Goal: Answer question/provide support

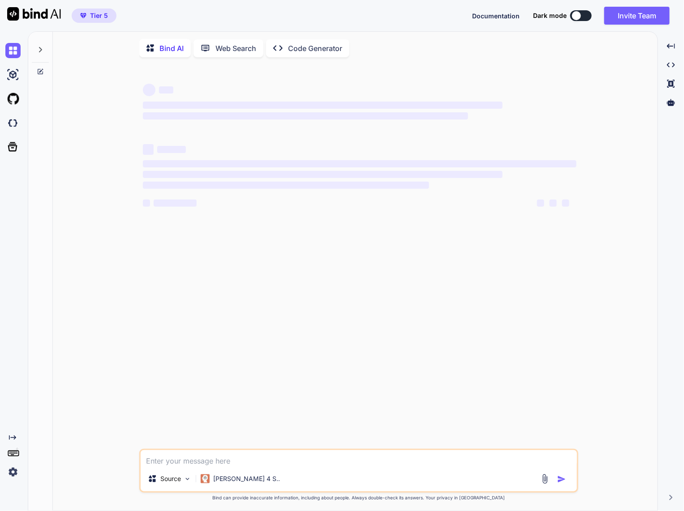
click at [258, 461] on textarea at bounding box center [359, 458] width 436 height 16
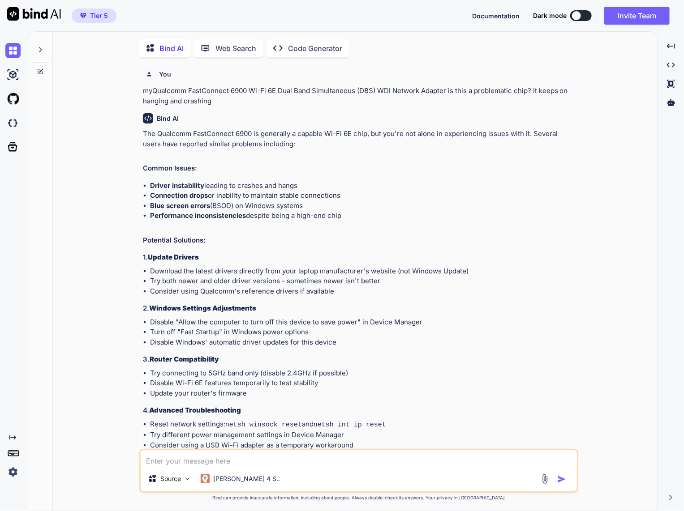
scroll to position [3, 0]
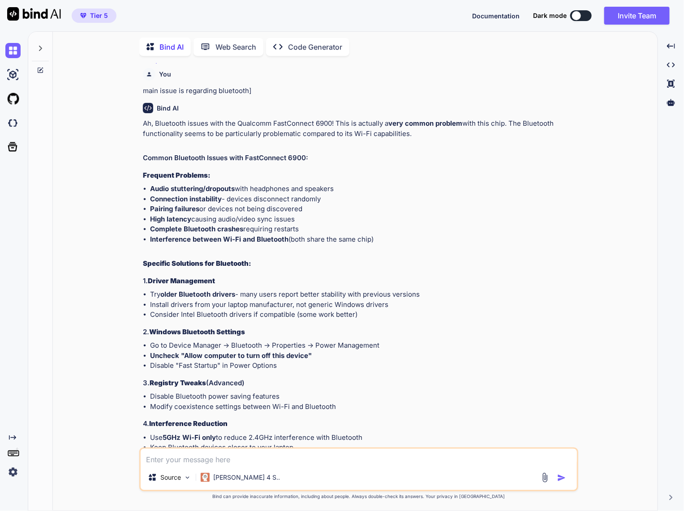
click at [39, 71] on icon at bounding box center [40, 70] width 7 height 7
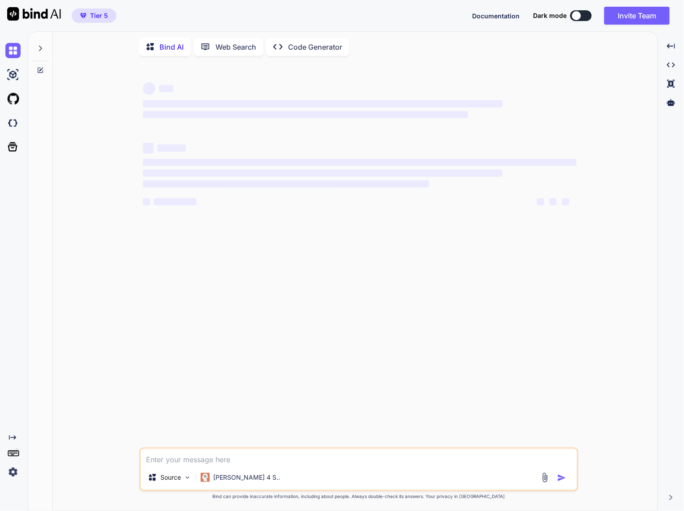
click at [233, 463] on textarea at bounding box center [359, 457] width 436 height 16
type textarea "x"
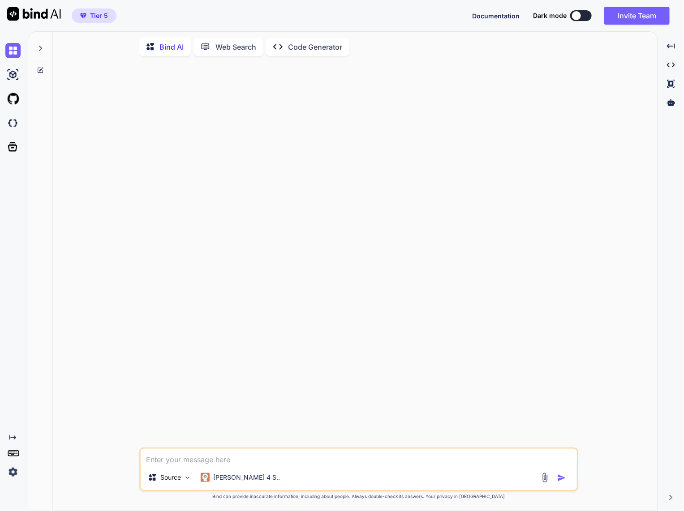
click at [218, 463] on textarea at bounding box center [359, 457] width 436 height 16
paste textarea "on the homepage i did add the search widget of jetsearch. but it is giving me s…"
type textarea "on the homepage i did add the search widget of jetsearch. but it is giving me s…"
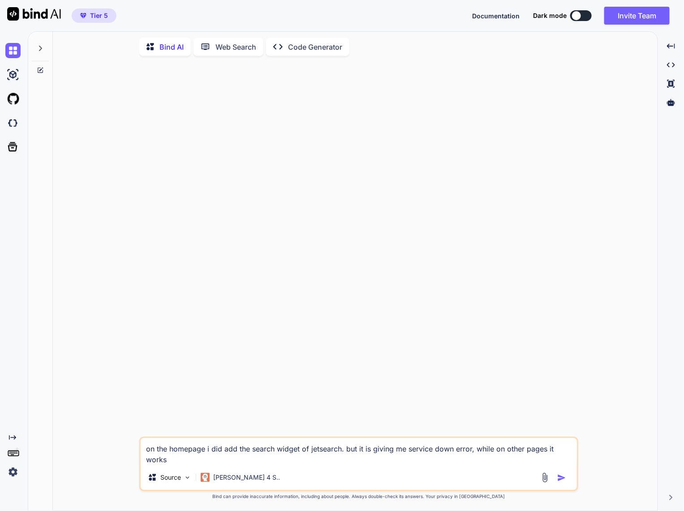
type textarea "x"
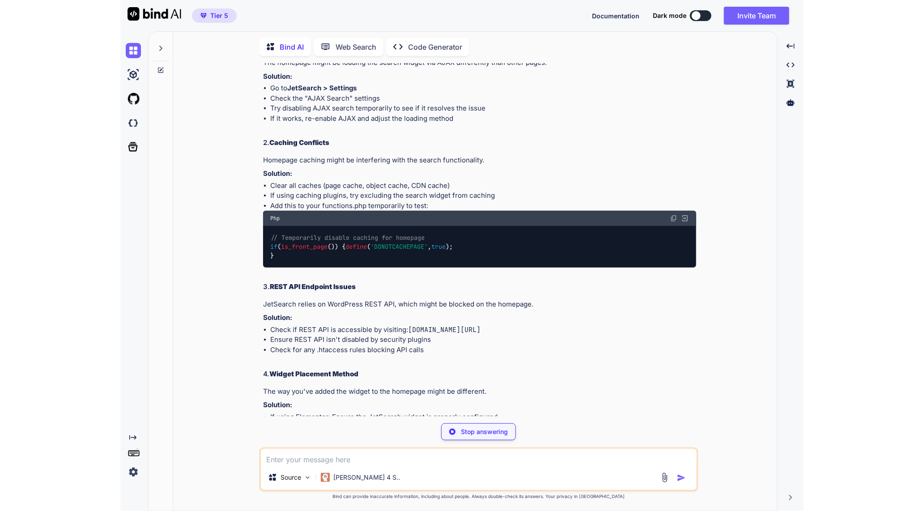
scroll to position [122, 0]
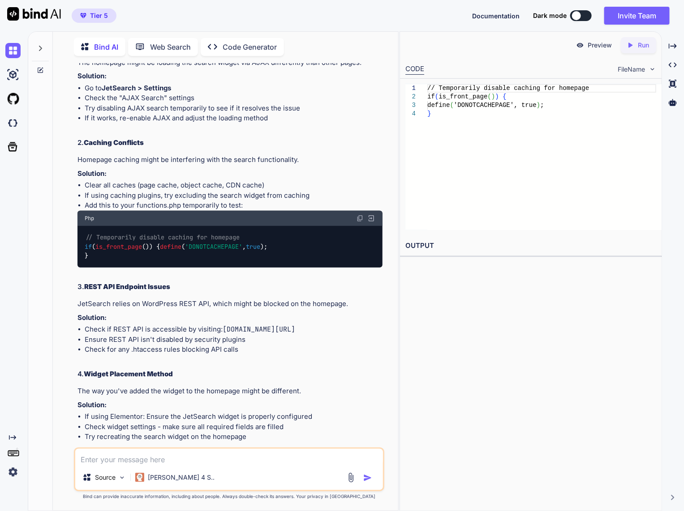
type textarea "x"
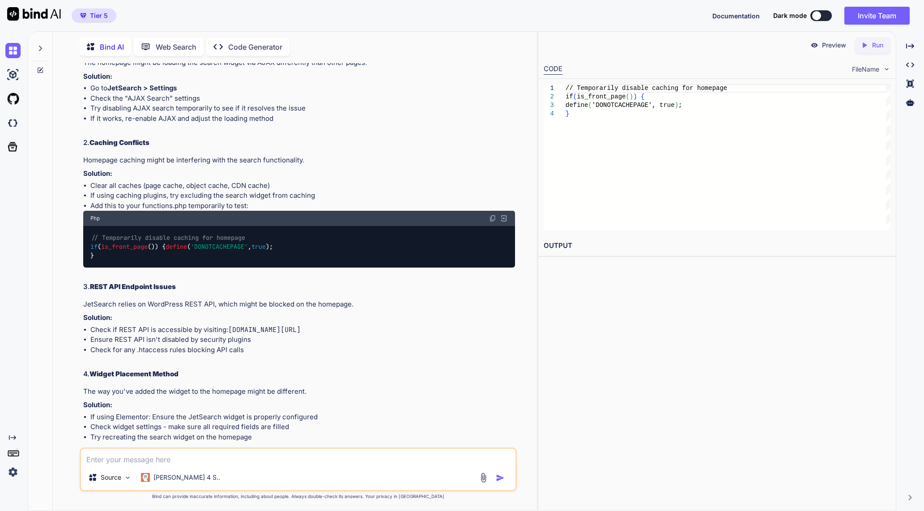
scroll to position [336, 0]
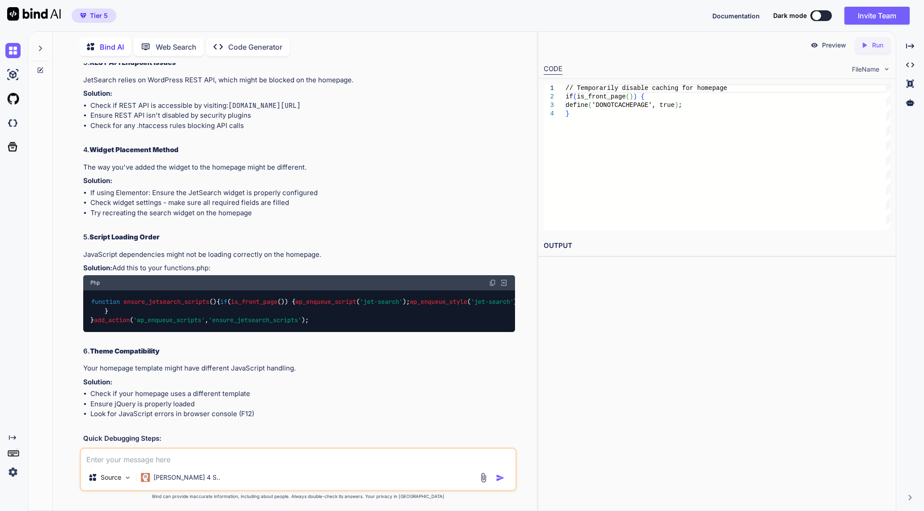
click at [232, 462] on textarea at bounding box center [298, 457] width 435 height 16
type textarea "o"
type textarea "x"
type textarea "ok"
type textarea "x"
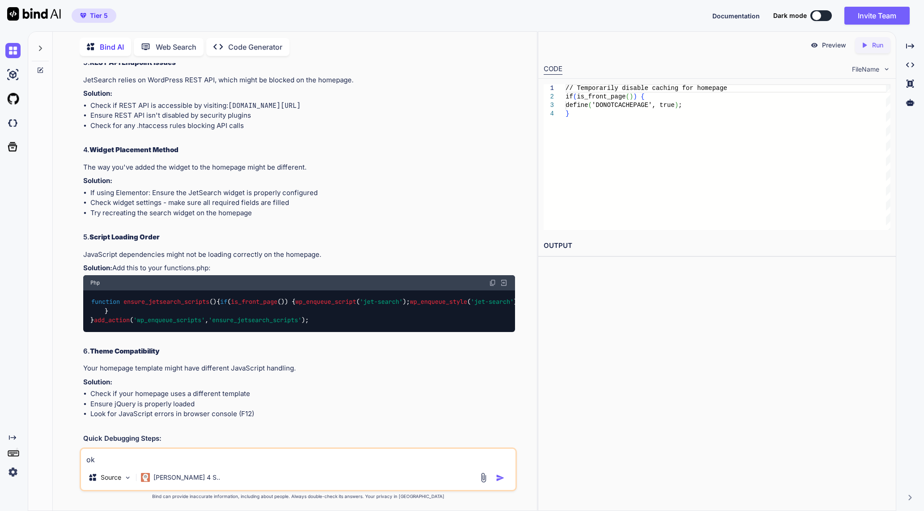
type textarea "oky"
type textarea "x"
type textarea "ok"
type textarea "x"
type textarea "o"
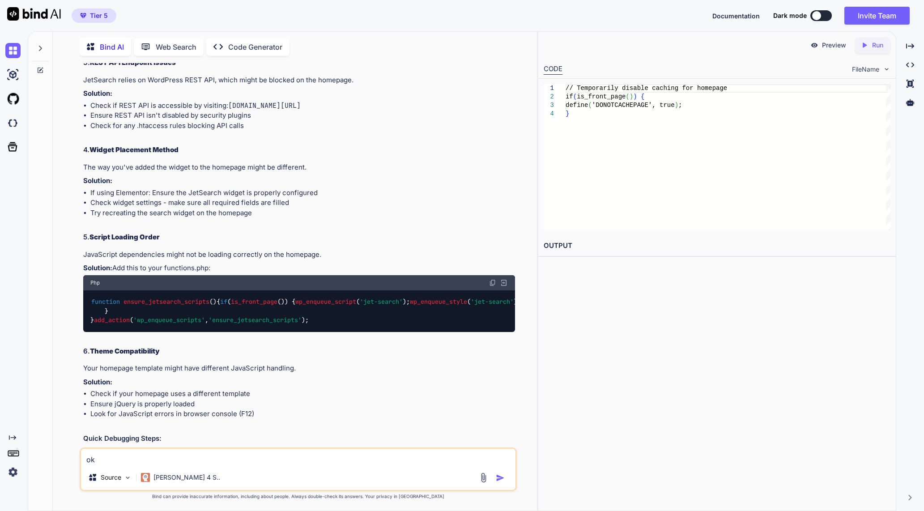
type textarea "x"
type textarea "oa"
type textarea "x"
type textarea "oaa"
type textarea "x"
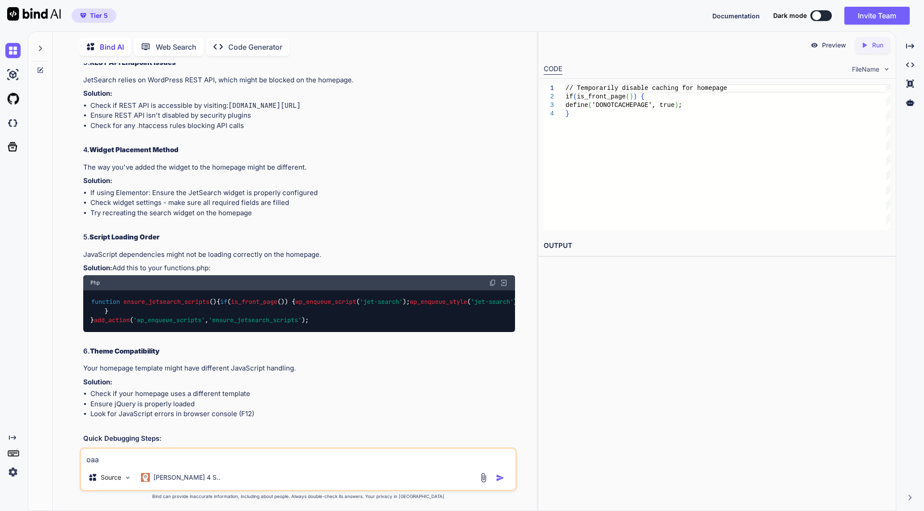
type textarea "oa"
type textarea "x"
type textarea "o"
type textarea "x"
type textarea "ok"
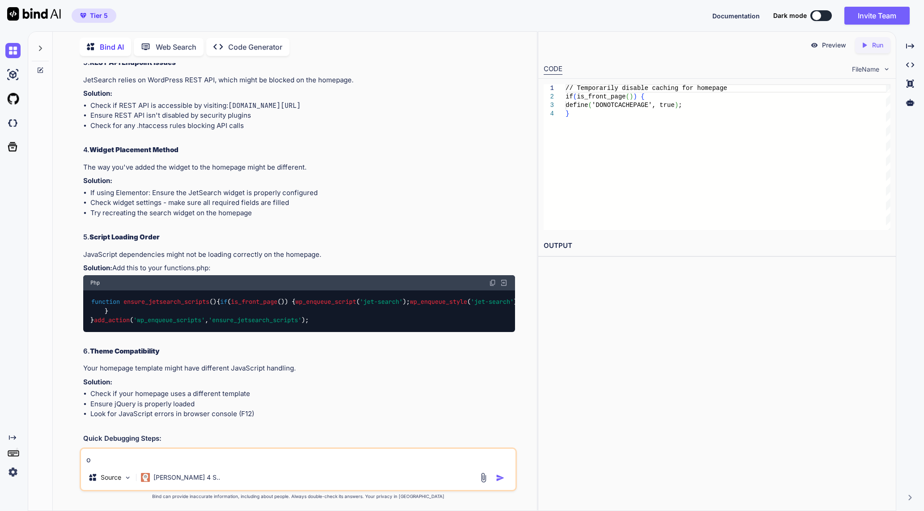
type textarea "x"
type textarea "oka"
type textarea "x"
type textarea "okay"
type textarea "x"
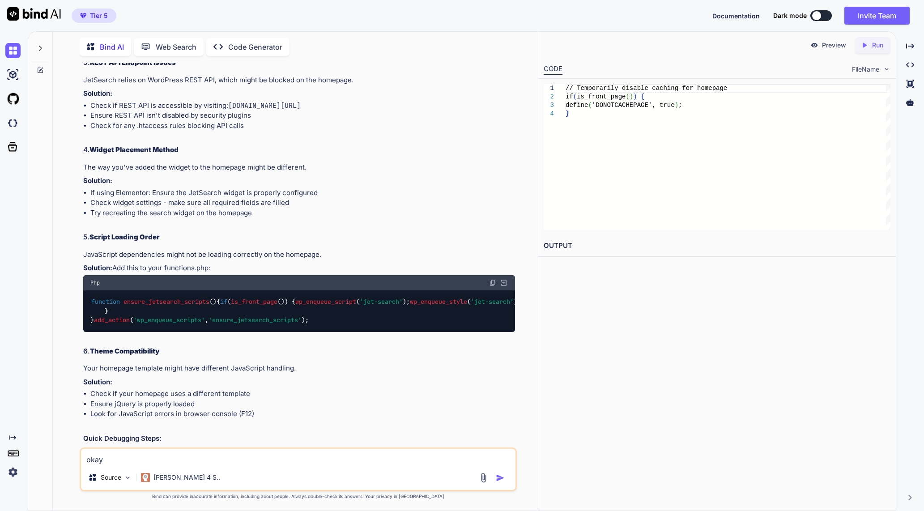
type textarea "okay"
type textarea "x"
type textarea "okay i"
type textarea "x"
type textarea "okay i"
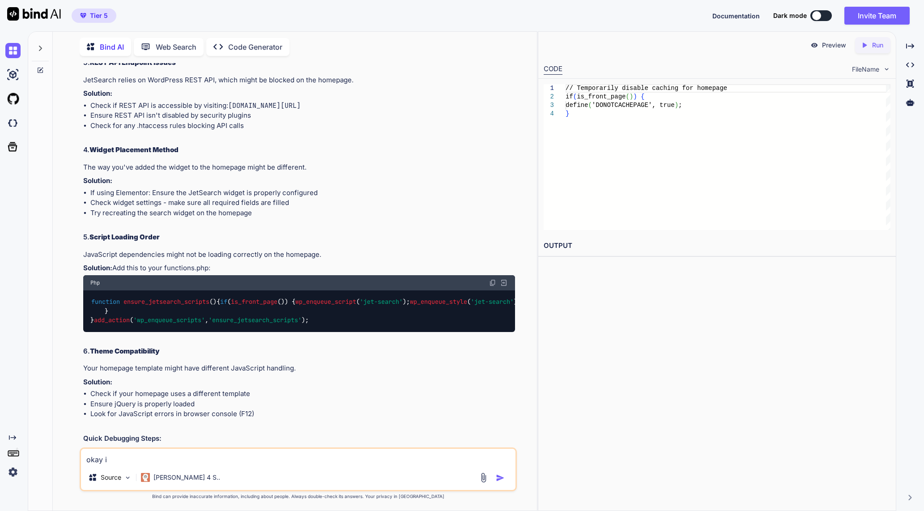
type textarea "x"
type textarea "okay i j"
type textarea "x"
type textarea "okay i ju"
type textarea "x"
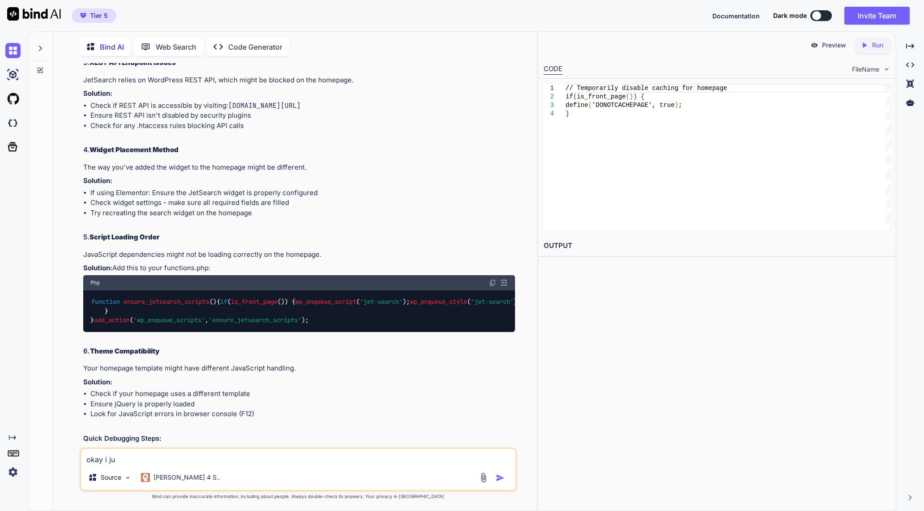
type textarea "okay i jus"
type textarea "x"
type textarea "okay i just"
type textarea "x"
type textarea "okay i just"
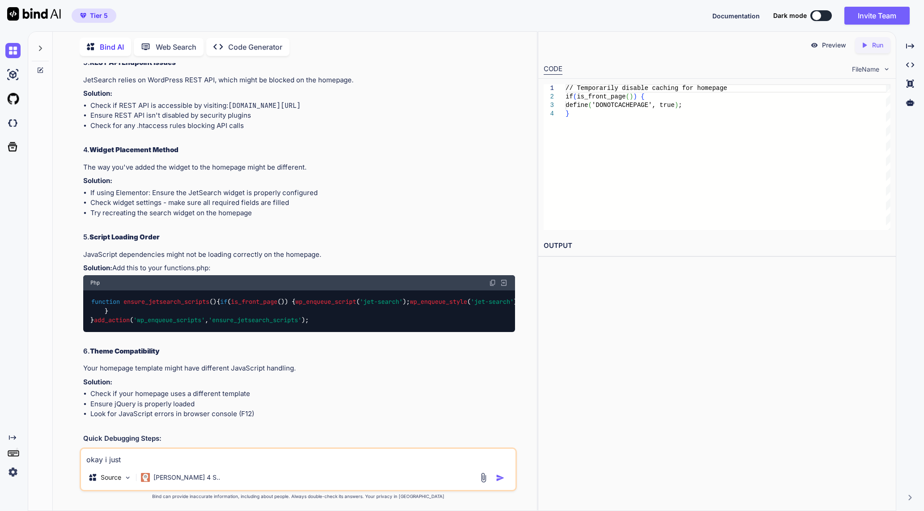
type textarea "x"
type textarea "okay i just c"
type textarea "x"
type textarea "okay i just cl"
type textarea "x"
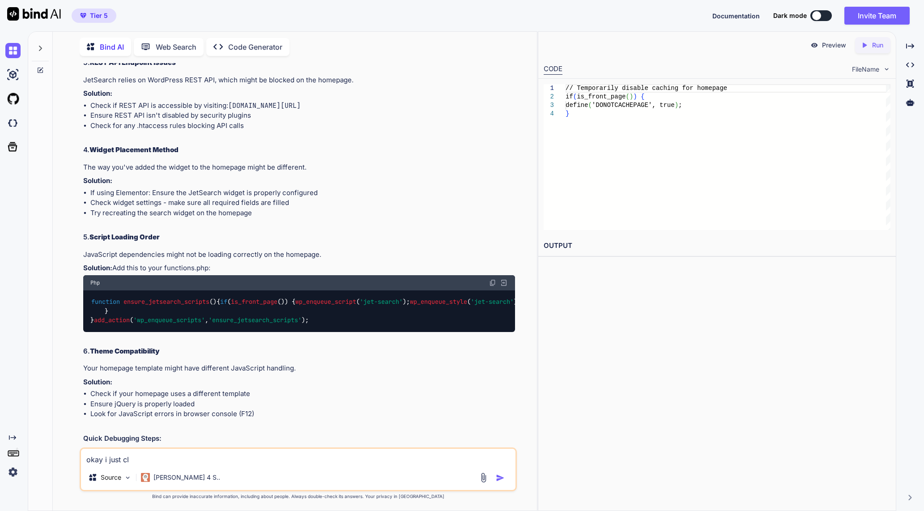
type textarea "okay i just cle"
type textarea "x"
type textarea "okay i just clea"
type textarea "x"
type textarea "okay i just clear"
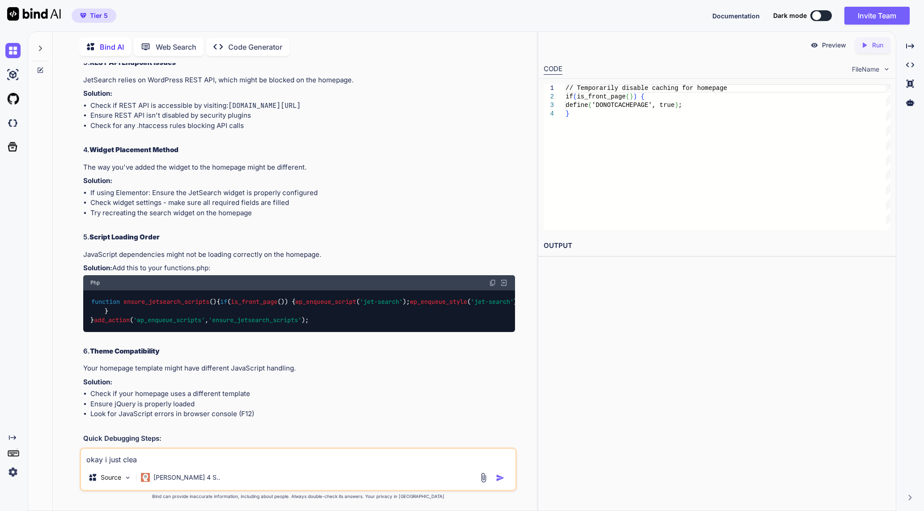
type textarea "x"
type textarea "okay i just [PERSON_NAME]"
type textarea "x"
type textarea "okay i just cleared"
type textarea "x"
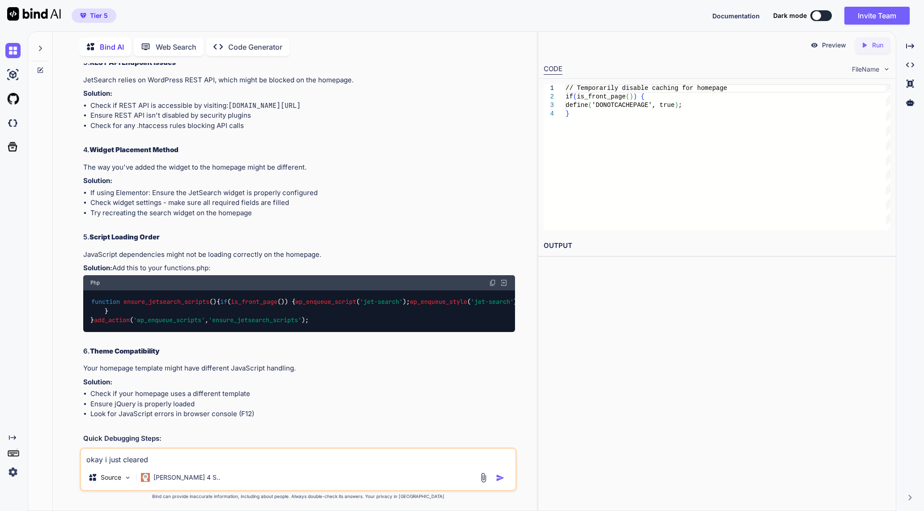
type textarea "okay i just cleared"
type textarea "x"
type textarea "okay i just cleared t"
type textarea "x"
type textarea "okay i just cleared th"
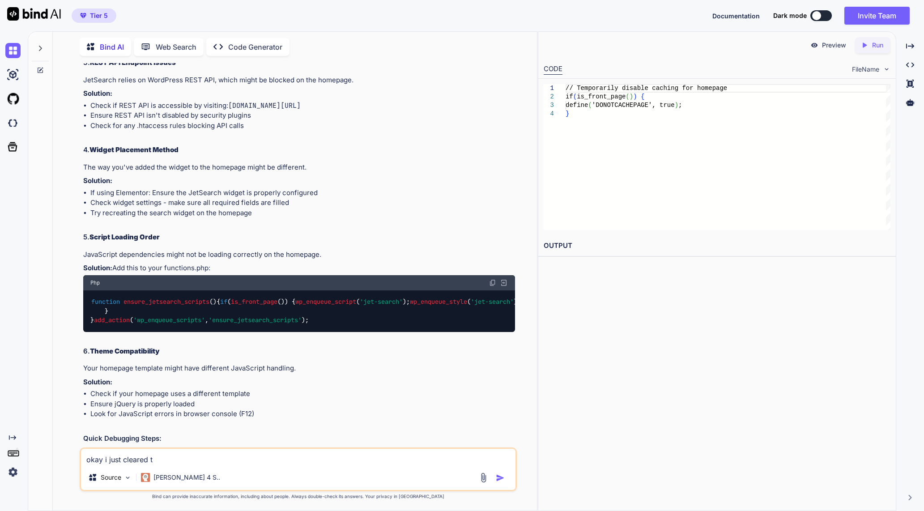
type textarea "x"
type textarea "okay i just cleared the"
type textarea "x"
type textarea "okay i just cleared the"
type textarea "x"
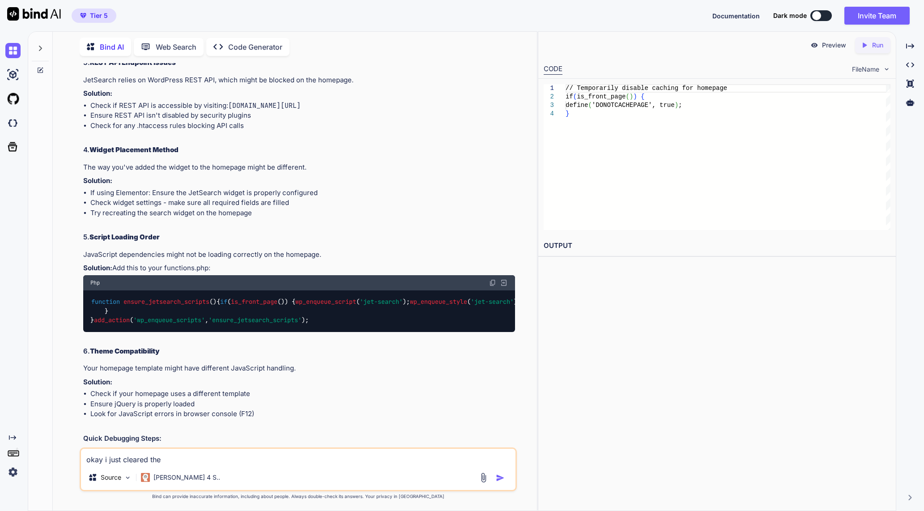
type textarea "okay i just cleared the c"
type textarea "x"
type textarea "okay i just cleared the ca"
type textarea "x"
type textarea "okay i just cleared the cac"
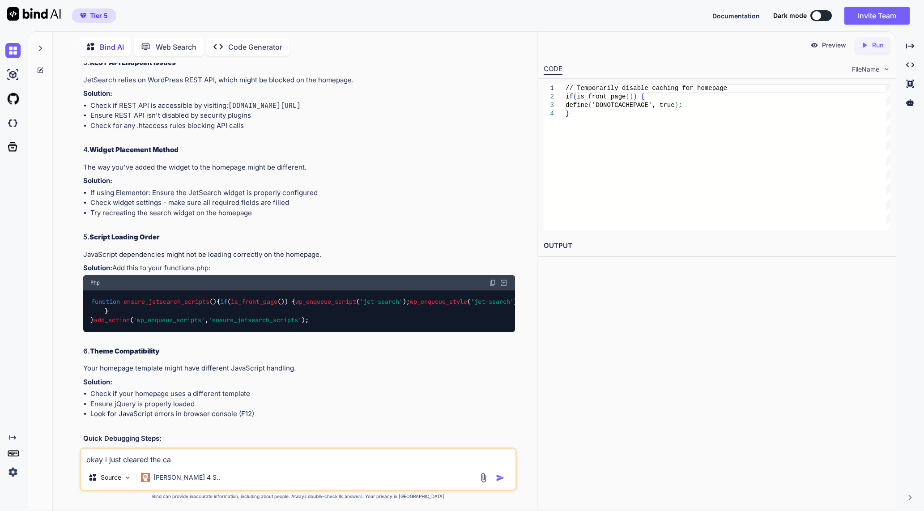
type textarea "x"
type textarea "okay i just cleared the cach"
type textarea "x"
type textarea "okay i just cleared the cache"
type textarea "x"
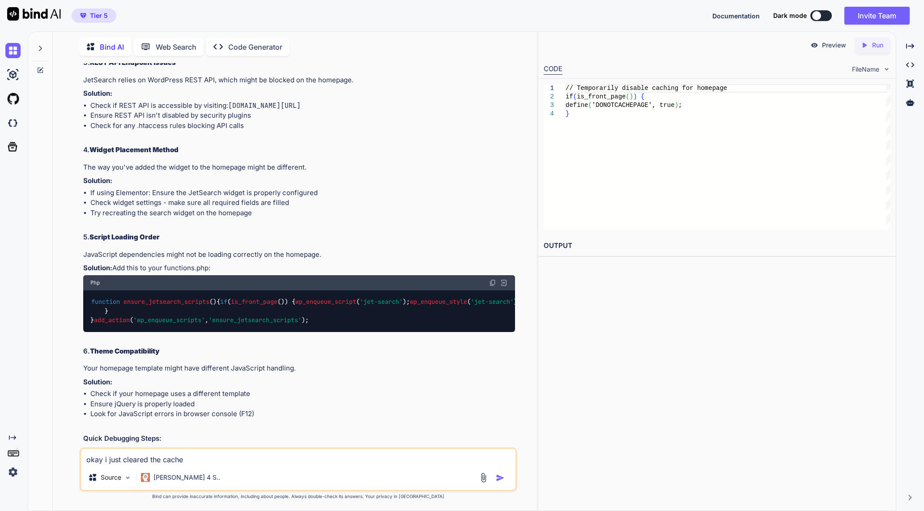
type textarea "okay i just cleared the cache"
type textarea "x"
type textarea "okay i just cleared the cache i"
type textarea "x"
type textarea "okay i just cleared the cache"
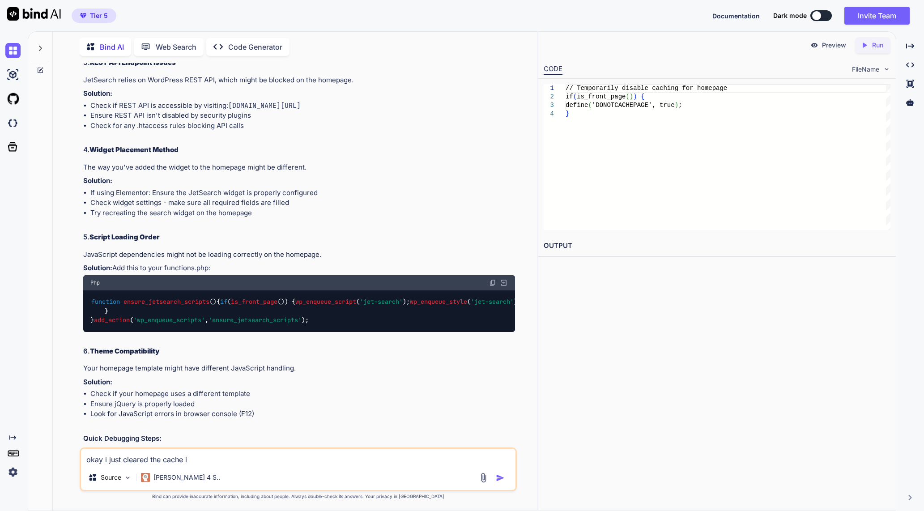
type textarea "x"
type textarea "okay i just cleared the cache a"
type textarea "x"
type textarea "okay i just cleared the cache an"
type textarea "x"
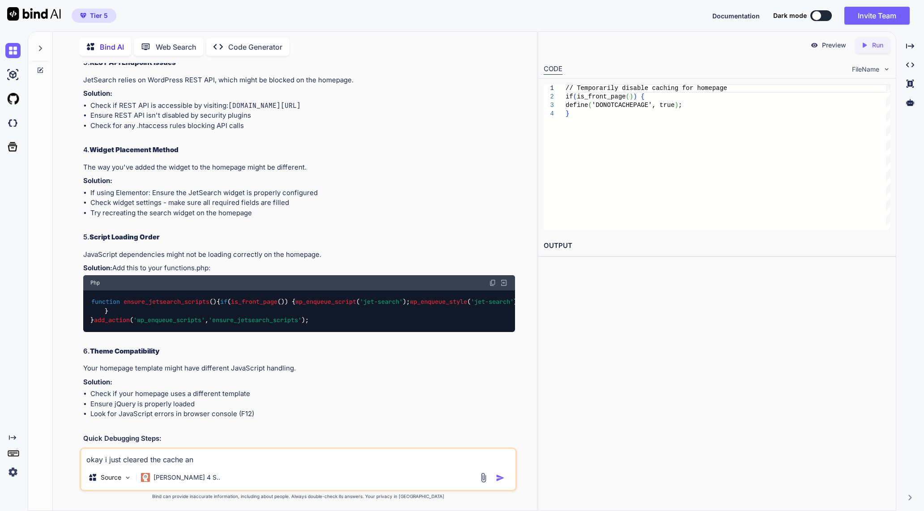
type textarea "okay i just cleared the cache and"
type textarea "x"
type textarea "okay i just cleared the cache and"
type textarea "x"
type textarea "okay i just cleared the cache and i"
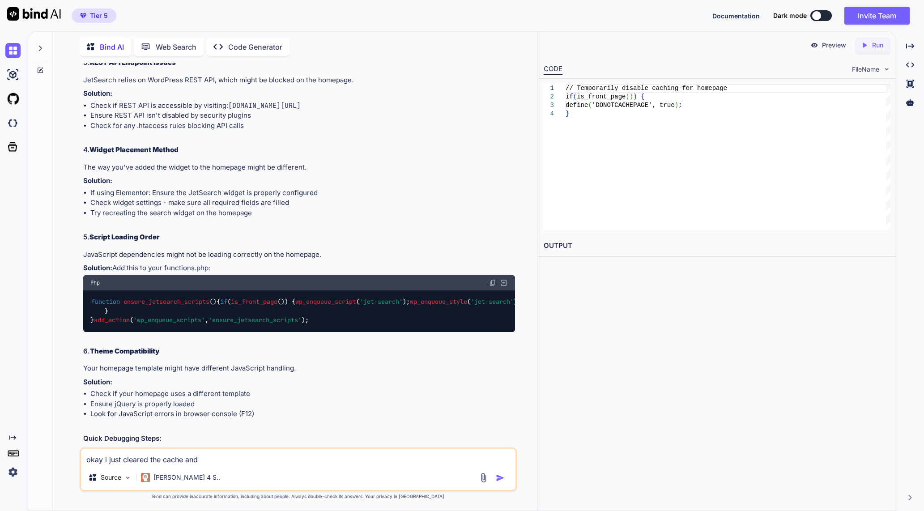
type textarea "x"
type textarea "okay i just cleared the cache and it"
type textarea "x"
type textarea "okay i just cleared the cache and it"
type textarea "x"
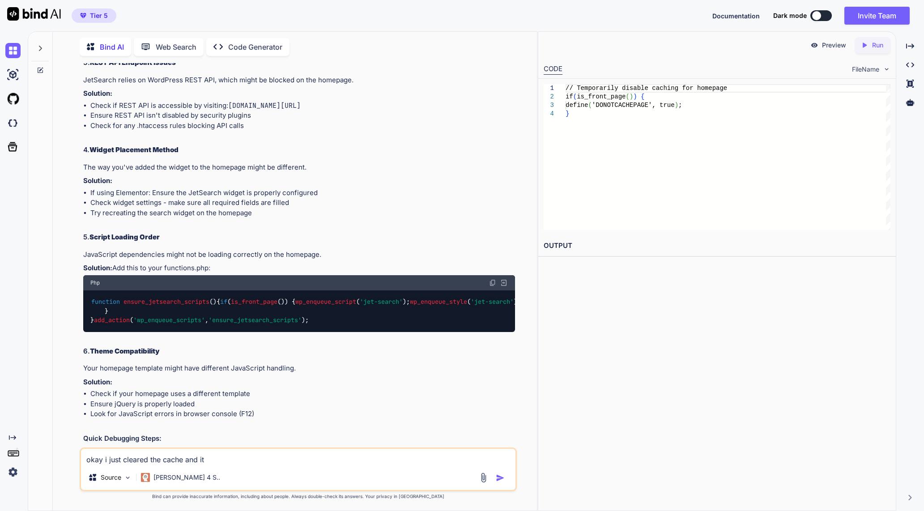
type textarea "okay i just cleared the cache and it w"
type textarea "x"
type textarea "okay i just cleared the cache and it wo"
type textarea "x"
type textarea "okay i just cleared the cache and it wor"
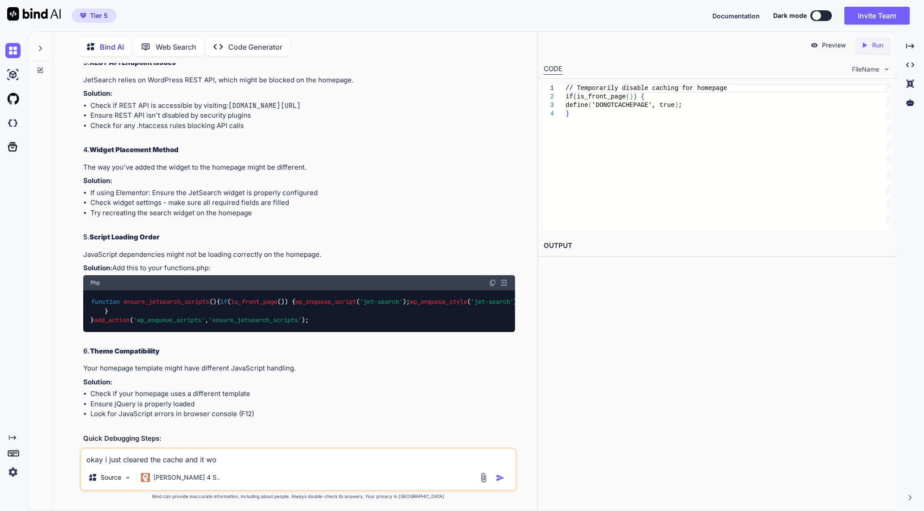
type textarea "x"
type textarea "okay i just cleared the cache and it work"
type textarea "x"
type textarea "okay i just cleared the cache and it worke"
type textarea "x"
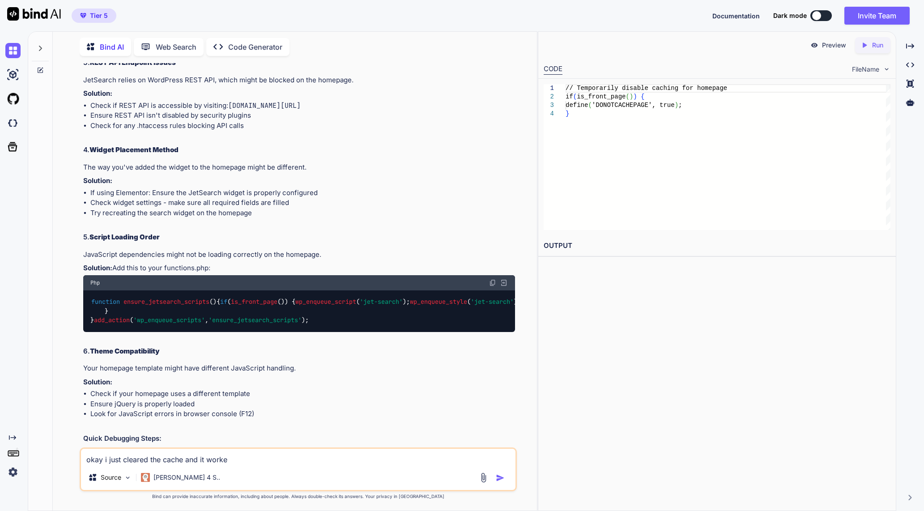
type textarea "okay i just cleared the cache and it worked"
type textarea "x"
type textarea "okay i just cleared the cache and it worked."
type textarea "x"
type textarea "okay i just cleared the cache and it worked."
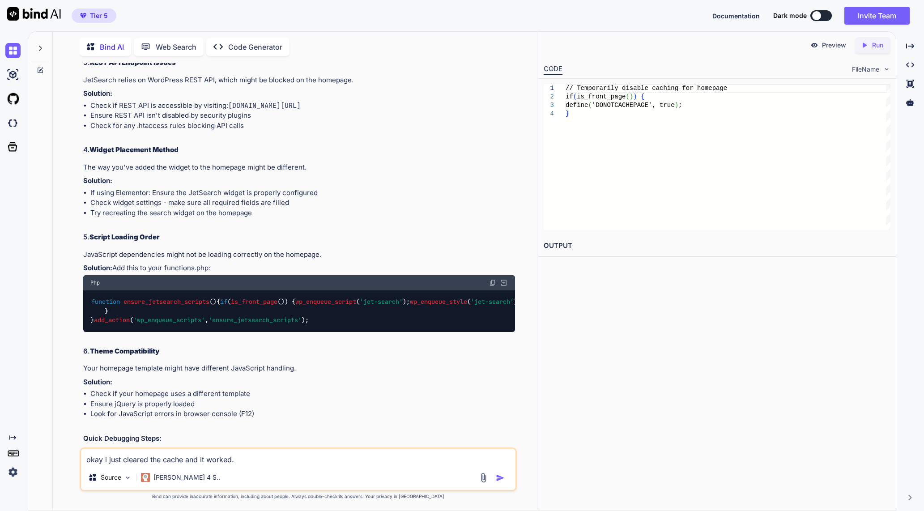
type textarea "x"
type textarea "okay i just cleared the cache and it worked. t"
type textarea "x"
type textarea "okay i just cleared the cache and it worked. th"
type textarea "x"
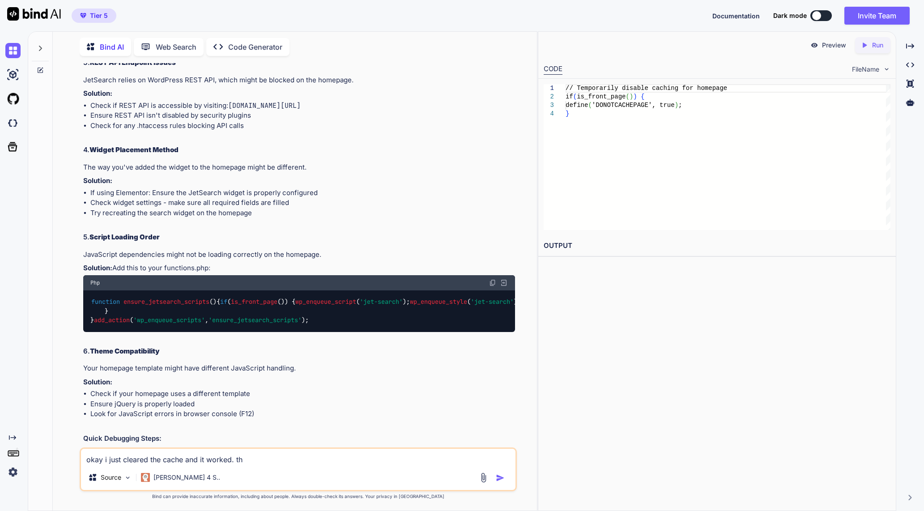
type textarea "okay i just cleared the cache and it worked. the"
type textarea "x"
type textarea "okay i just cleared the cache and it worked. the"
type textarea "x"
type textarea "okay i just cleared the cache and it worked. the p"
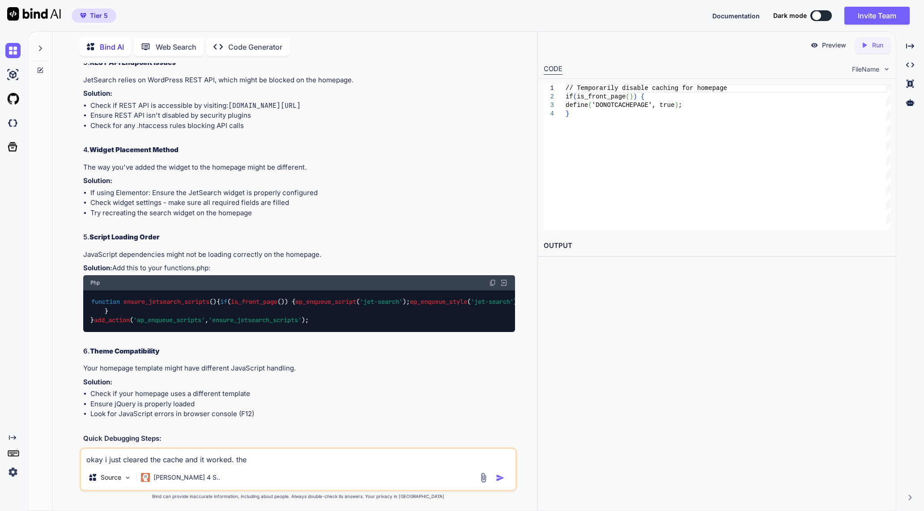
type textarea "x"
type textarea "okay i just cleared the cache and it worked. the pn"
type textarea "x"
type textarea "okay i just cleared the cache and it worked. the pny"
type textarea "x"
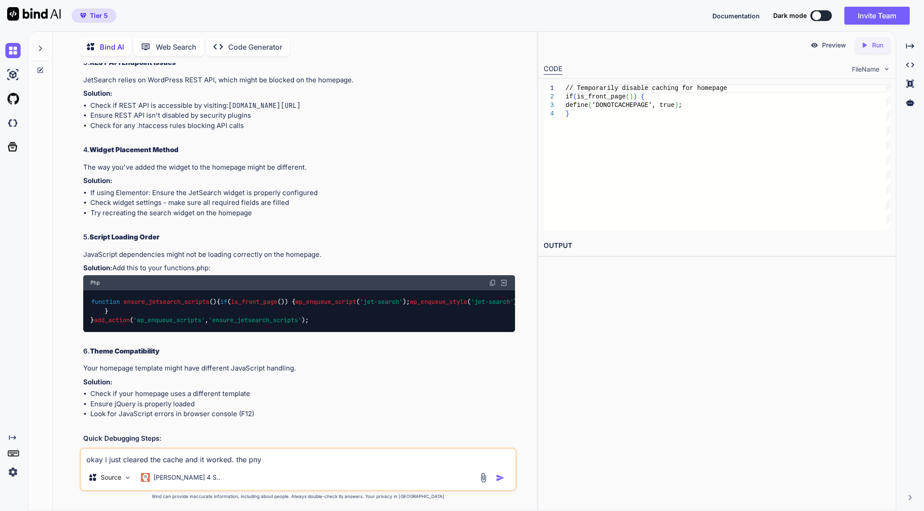
type textarea "okay i just cleared the cache and it worked. the pnyl"
type textarea "x"
type textarea "okay i just cleared the cache and it worked. the pnyl"
type textarea "x"
type textarea "okay i just cleared the cache and it worked. the pnyl"
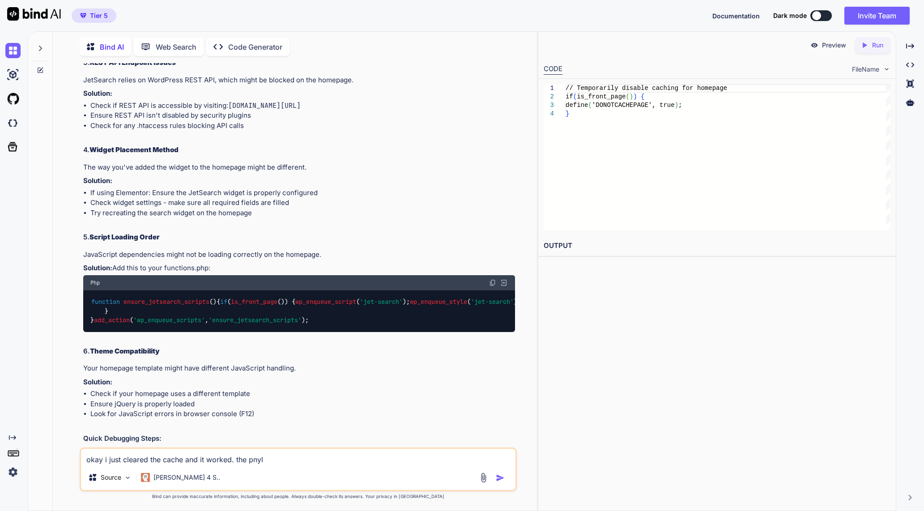
type textarea "x"
type textarea "okay i just cleared the cache and it worked. the pny"
type textarea "x"
type textarea "okay i just cleared the cache and it worked. the pn"
type textarea "x"
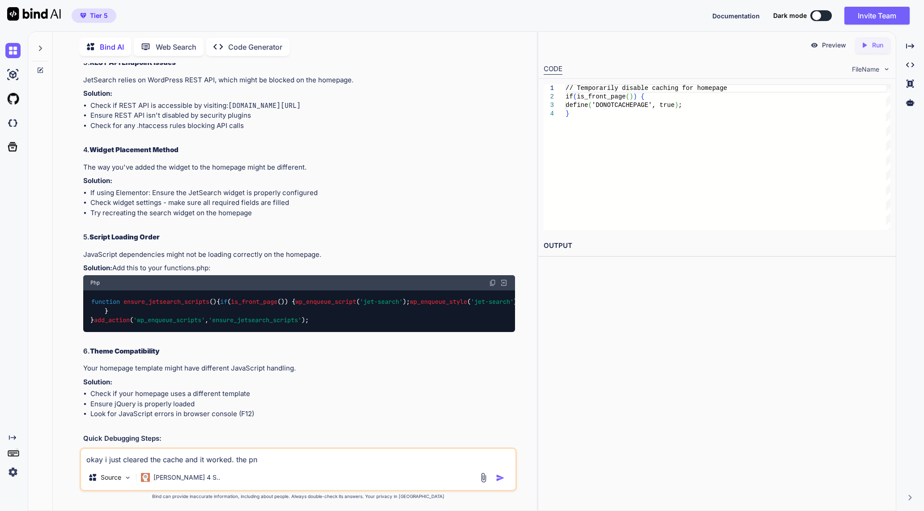
type textarea "okay i just cleared the cache and it worked. the p"
type textarea "x"
type textarea "okay i just cleared the cache and it worked. the"
type textarea "x"
type textarea "okay i just cleared the cache and it worked. the o"
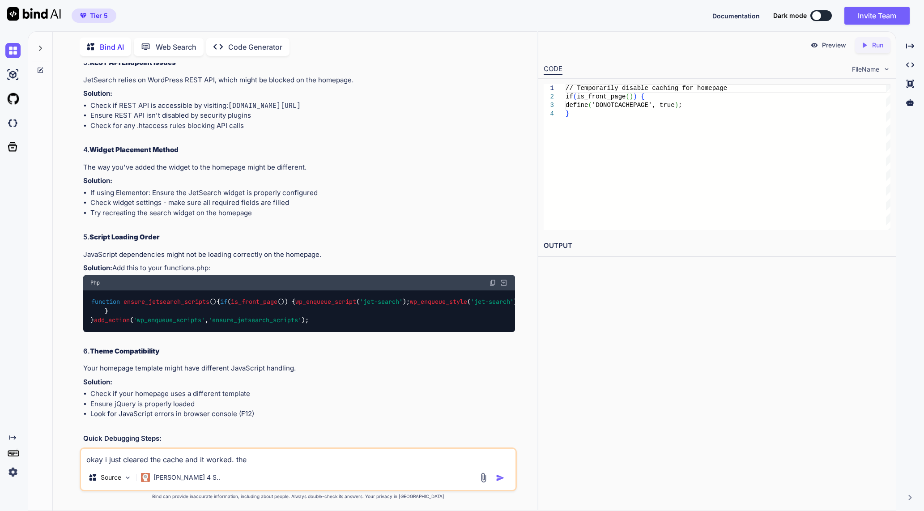
type textarea "x"
type textarea "okay i just cleared the cache and it worked. the on"
type textarea "x"
type textarea "okay i just cleared the cache and it worked. the onl"
type textarea "x"
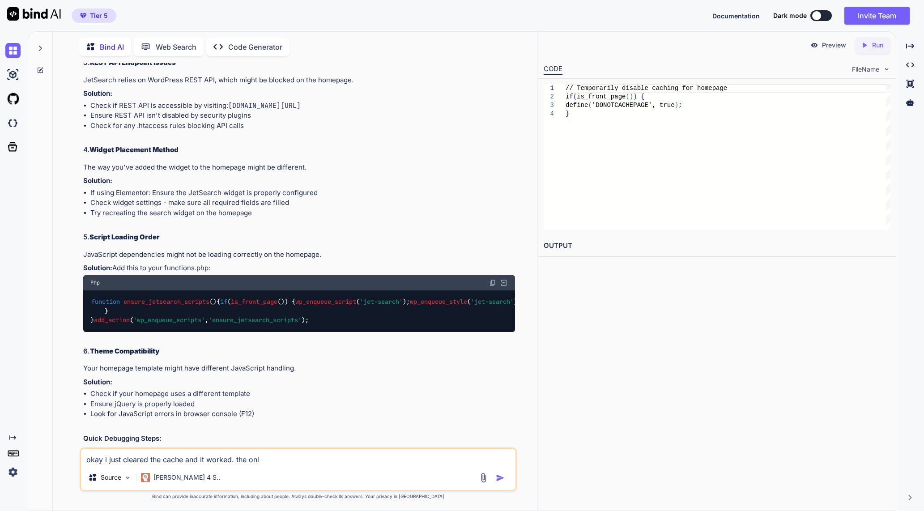
type textarea "okay i just cleared the cache and it worked. the only"
type textarea "x"
type textarea "okay i just cleared the cache and it worked. the only"
type textarea "x"
type textarea "okay i just cleared the cache and it worked. the only i"
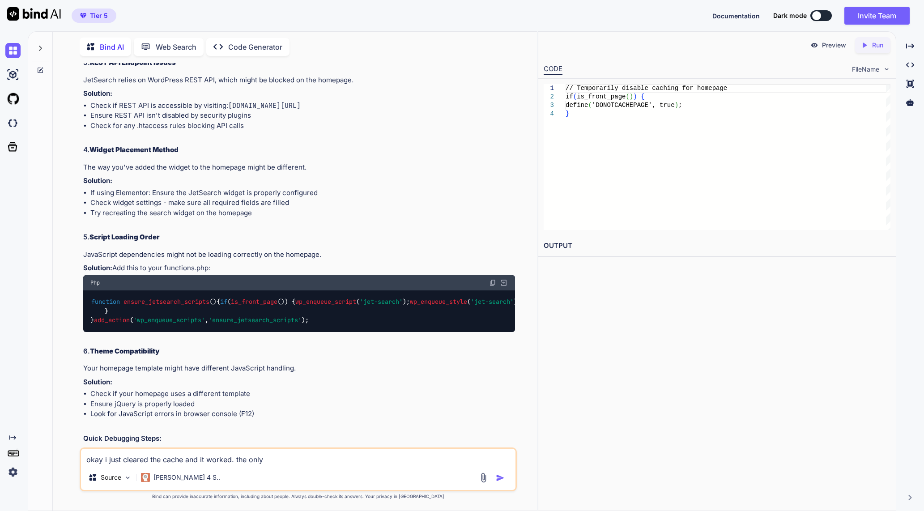
type textarea "x"
type textarea "okay i just cleared the cache and it worked. the only is"
type textarea "x"
type textarea "okay i just cleared the cache and it worked. the only iss"
type textarea "x"
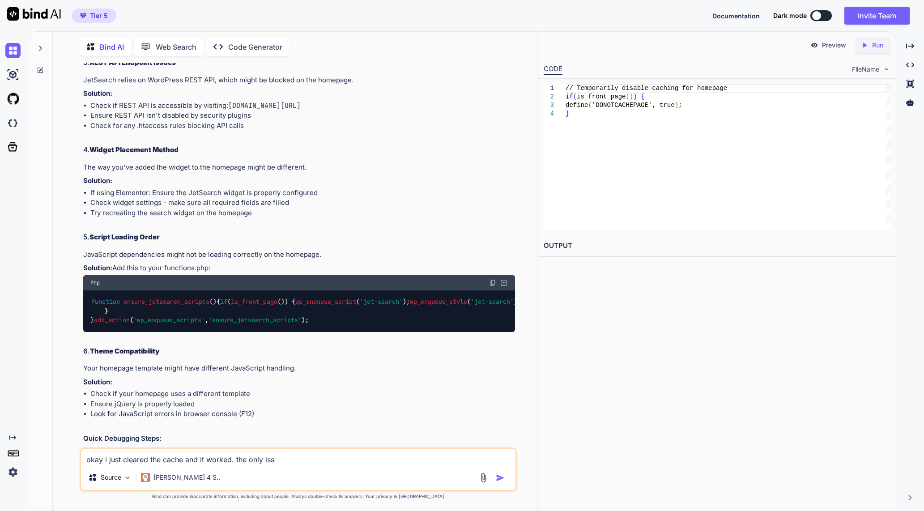
type textarea "okay i just cleared the cache and it worked. the only issu"
type textarea "x"
type textarea "okay i just cleared the cache and it worked. the only issue"
type textarea "x"
type textarea "okay i just cleared the cache and it worked. the only issue"
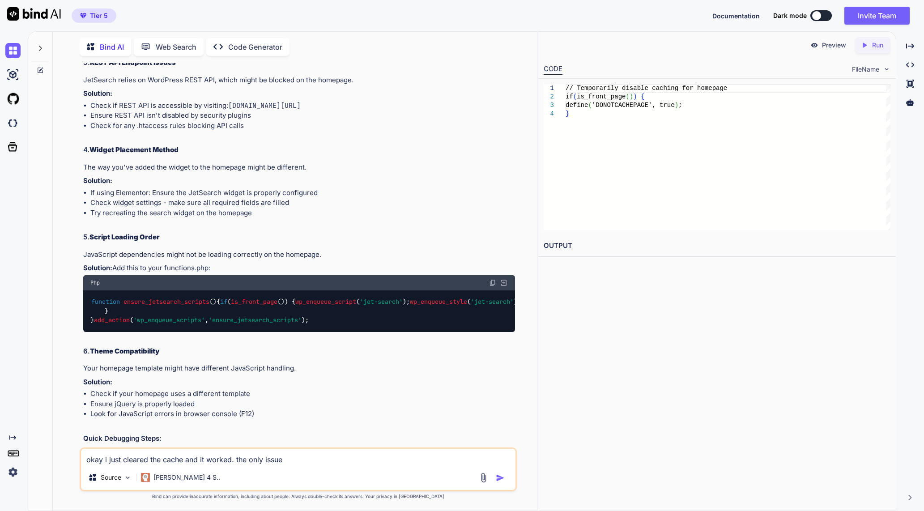
type textarea "x"
type textarea "okay i just cleared the cache and it worked. the only issue o"
type textarea "x"
type textarea "okay i just cleared the cache and it worked. the only issue os"
type textarea "x"
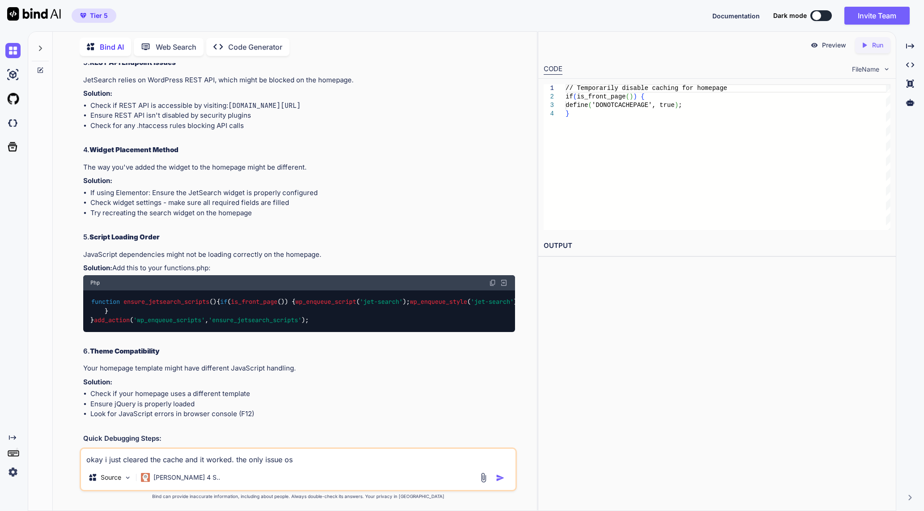
type textarea "okay i just cleared the cache and it worked. the only issue os"
type textarea "x"
type textarea "okay i just cleared the cache and it worked. the only issue os"
type textarea "x"
type textarea "okay i just cleared the cache and it worked. the only issue o"
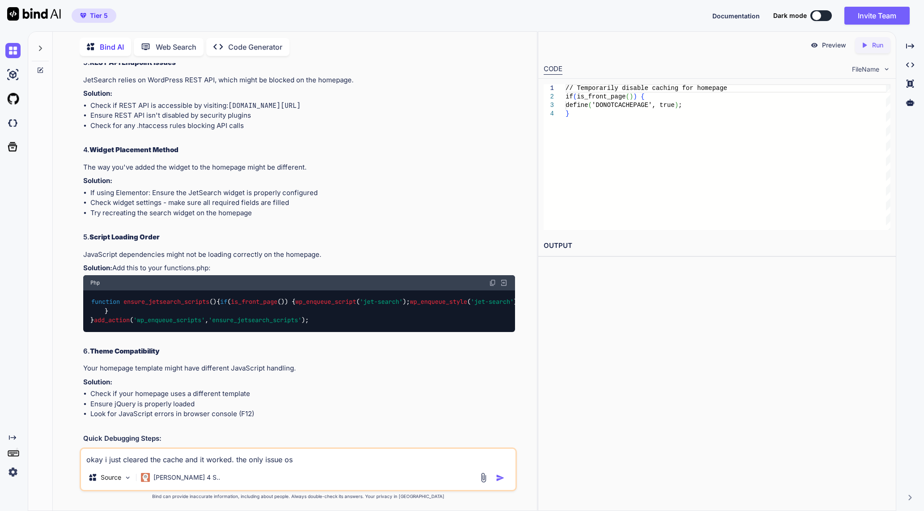
type textarea "x"
type textarea "okay i just cleared the cache and it worked. the only issue"
type textarea "x"
type textarea "okay i just cleared the cache and it worked. the only issue i"
type textarea "x"
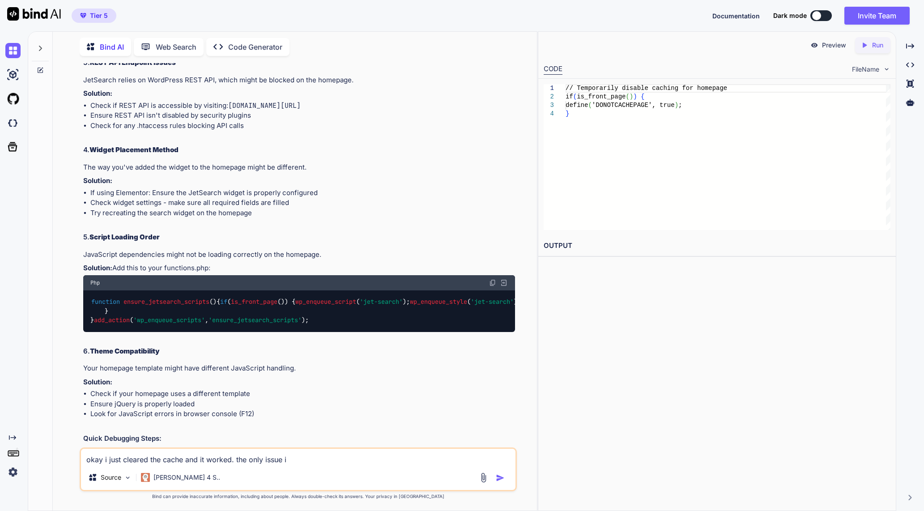
type textarea "okay i just cleared the cache and it worked. the only issue is"
type textarea "x"
type textarea "okay i just cleared the cache and it worked. the only issue is"
type textarea "x"
type textarea "okay i just cleared the cache and it worked. the only issue is i"
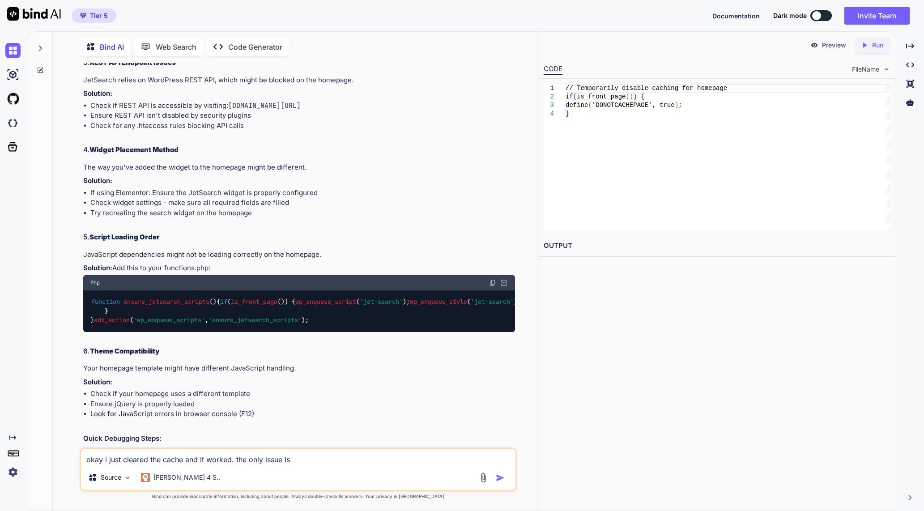
type textarea "x"
type textarea "okay i just cleared the cache and it worked. the only issue is it"
type textarea "x"
type textarea "okay i just cleared the cache and it worked. the only issue is it"
type textarea "x"
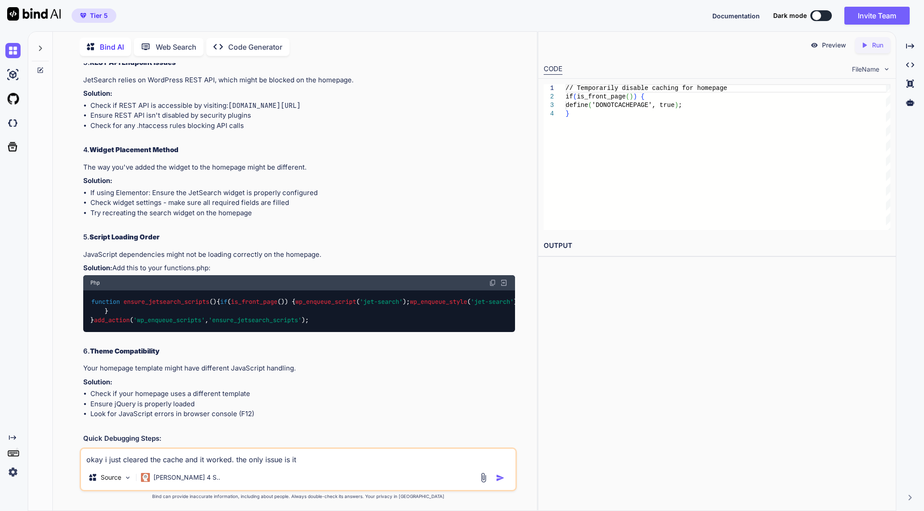
type textarea "okay i just cleared the cache and it worked. the only issue is it d"
type textarea "x"
type textarea "okay i just cleared the cache and it worked. the only issue is it do"
type textarea "x"
type textarea "okay i just cleared the cache and it worked. the only issue is it doe"
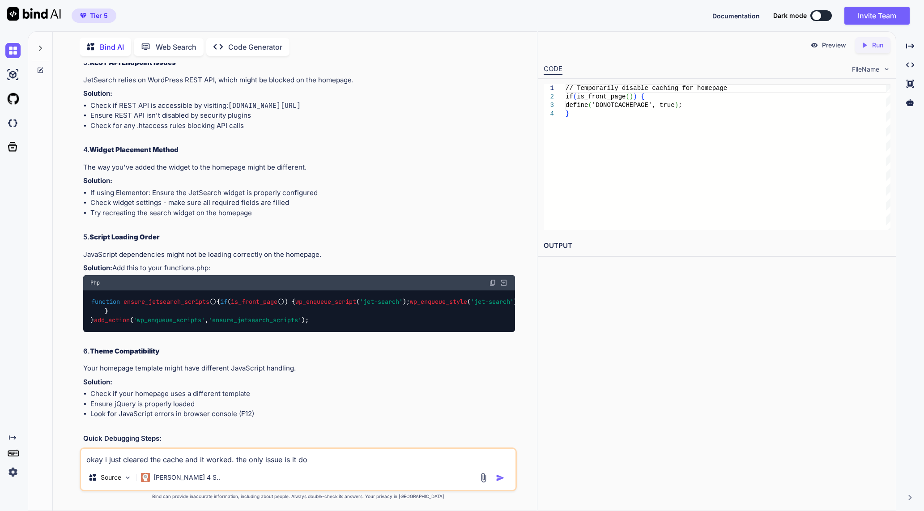
type textarea "x"
type textarea "okay i just cleared the cache and it worked. the only issue is it does"
type textarea "x"
type textarea "okay i just cleared the cache and it worked. the only issue is it doesn"
type textarea "x"
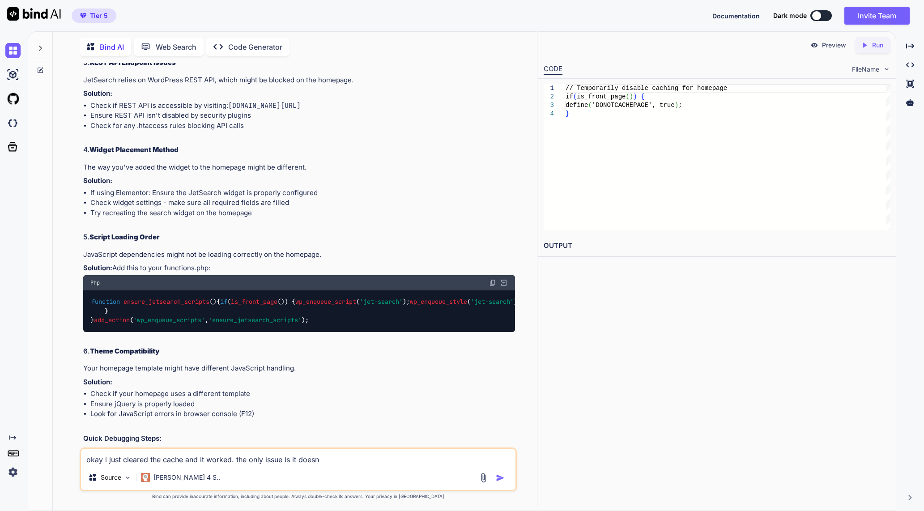
type textarea "okay i just cleared the cache and it worked. the only issue is it doesnt"
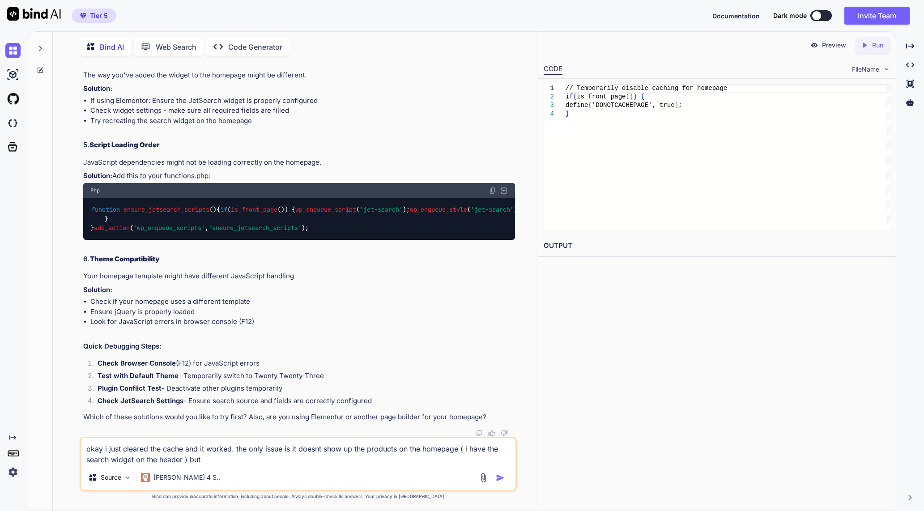
click at [397, 451] on textarea "okay i just cleared the cache and it worked. the only issue is it doesnt show u…" at bounding box center [298, 451] width 435 height 27
click at [304, 458] on textarea "okay i just cleared the cache and it worked. the only issue is it doesnt show u…" at bounding box center [298, 451] width 435 height 27
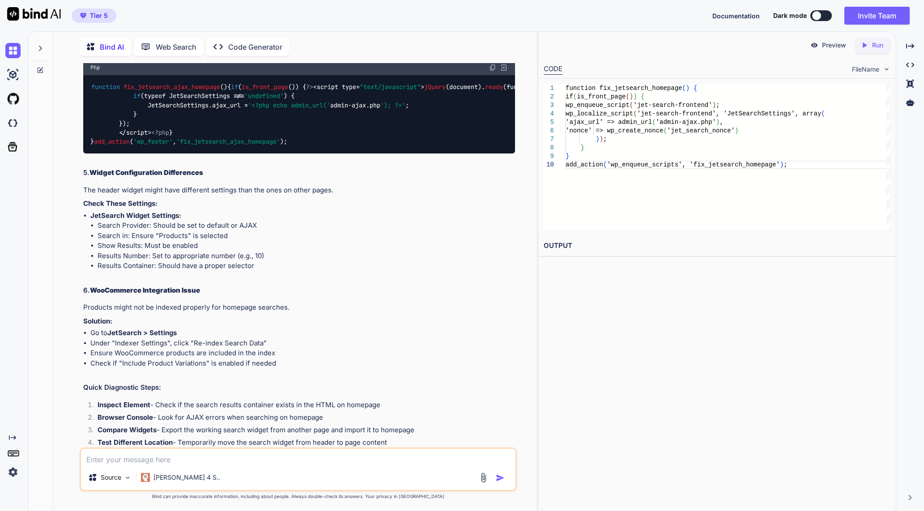
scroll to position [1416, 0]
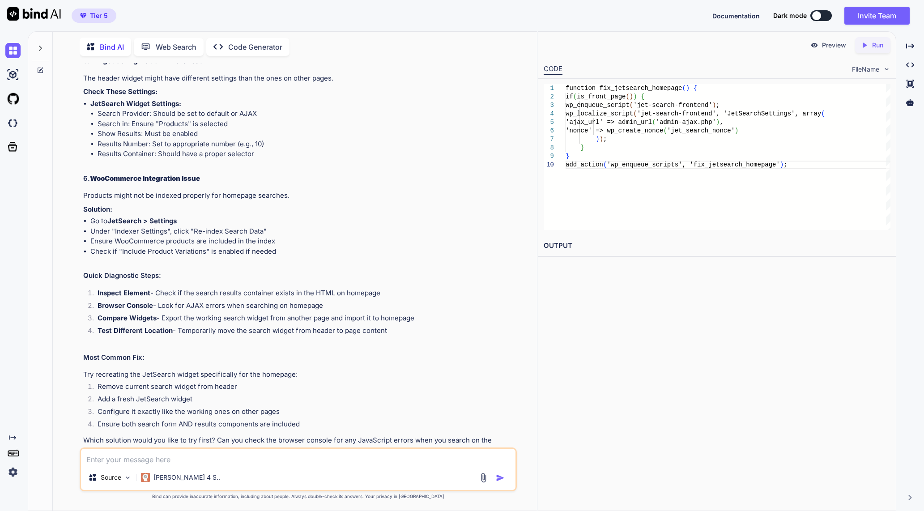
click at [285, 462] on textarea at bounding box center [298, 457] width 435 height 16
paste textarea "Search Request Settings Request Type Rest API"
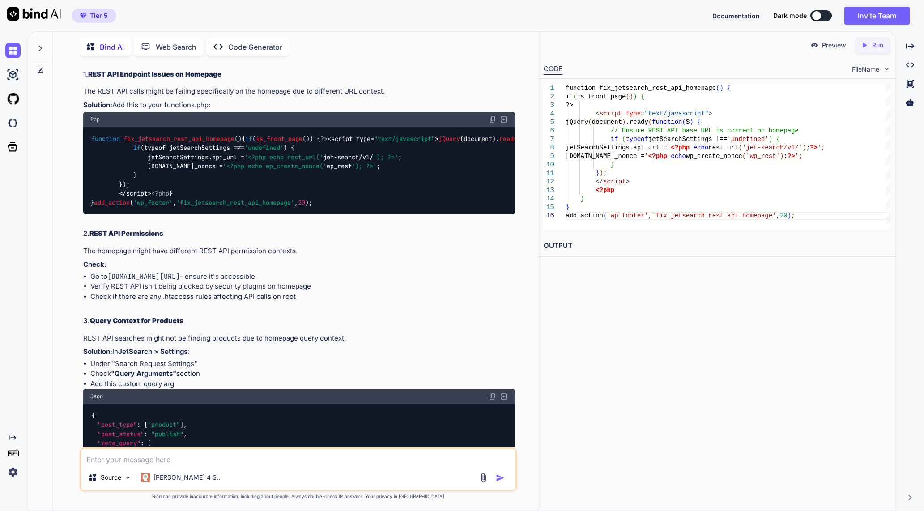
scroll to position [2028, 0]
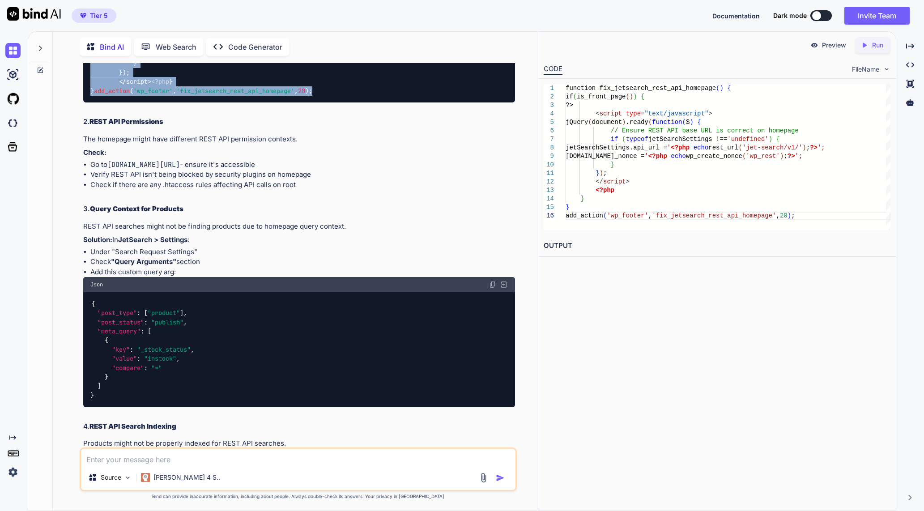
drag, startPoint x: 372, startPoint y: 367, endPoint x: 67, endPoint y: 231, distance: 334.5
click at [67, 231] on div "You on the homepage i did add the search widget of jetsearch. but it is giving …" at bounding box center [298, 287] width 477 height 448
drag, startPoint x: 67, startPoint y: 231, endPoint x: 173, endPoint y: 266, distance: 112.1
copy code "function fix_jetsearch_rest_api_homepage ( ) { if ( is_front_page ()) { ?> <scr…"
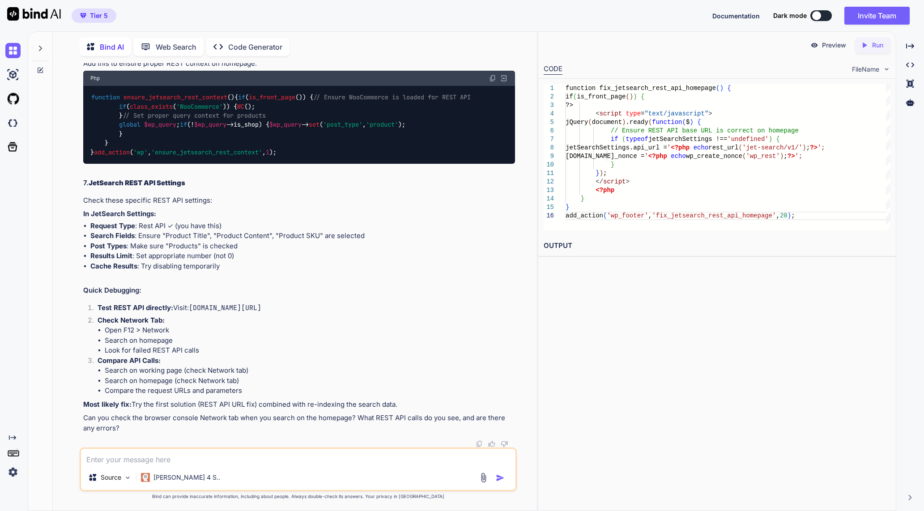
scroll to position [2979, 0]
click at [37, 68] on icon at bounding box center [40, 70] width 7 height 7
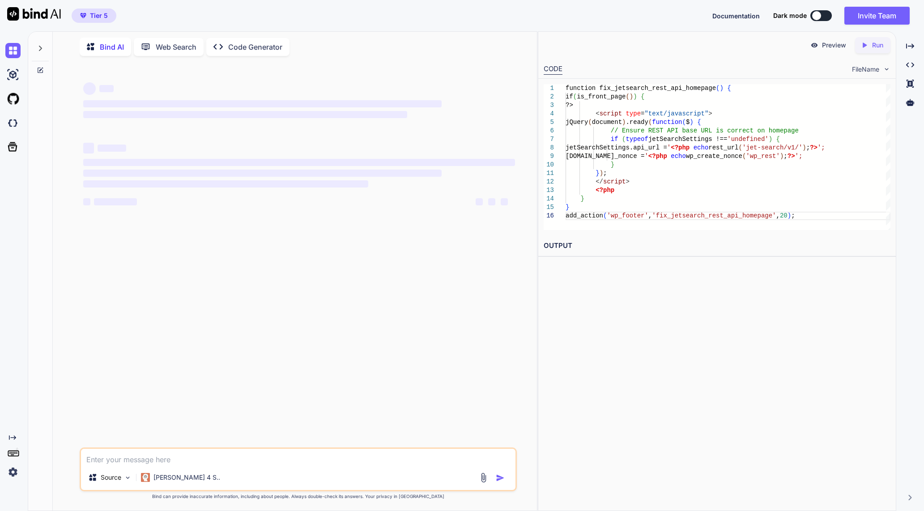
click at [173, 462] on textarea at bounding box center [298, 457] width 435 height 16
paste textarea "[[DATE] 13:34:41 UTC] PHP Fatal error: Uncaught TypeError: stripslashes(): Argu…"
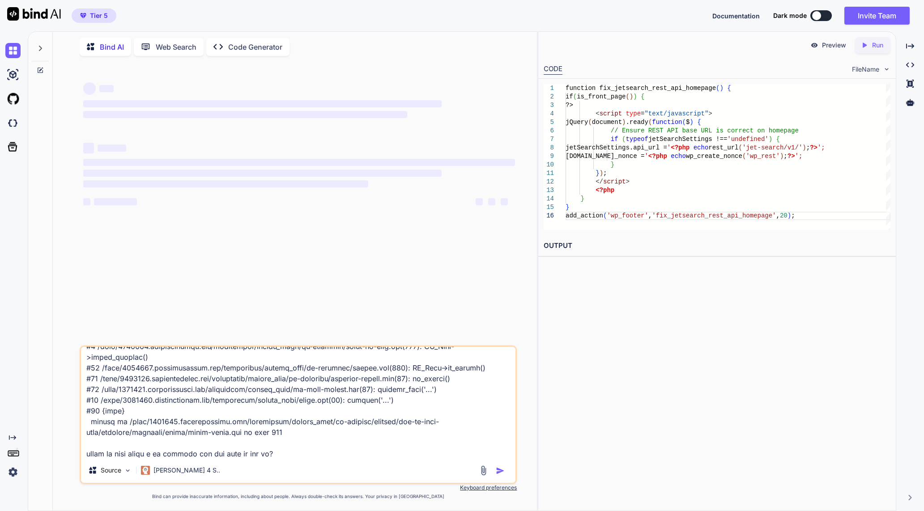
scroll to position [237, 0]
click at [361, 419] on textarea at bounding box center [298, 402] width 435 height 111
click at [342, 443] on textarea at bounding box center [298, 402] width 435 height 111
click at [252, 220] on div "‌ ‌ ‌ ‌ ‌ ‌ ‌ ‌ ‌ ‌ ‌ ‌ ‌ ‌" at bounding box center [299, 149] width 432 height 144
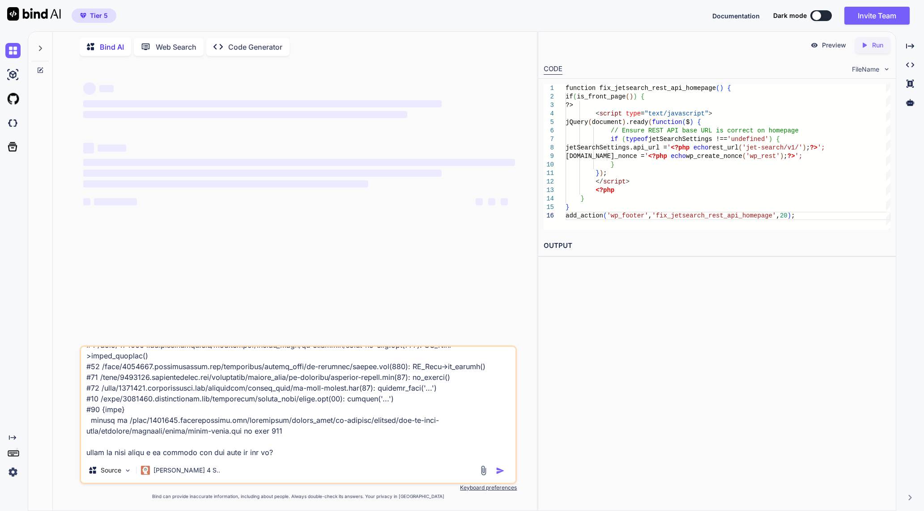
click at [265, 431] on textarea at bounding box center [298, 402] width 435 height 111
click at [401, 316] on div "‌ ‌ ‌ ‌ ‌ ‌ ‌ ‌ ‌ ‌ ‌ ‌ ‌ ‌" at bounding box center [299, 204] width 436 height 282
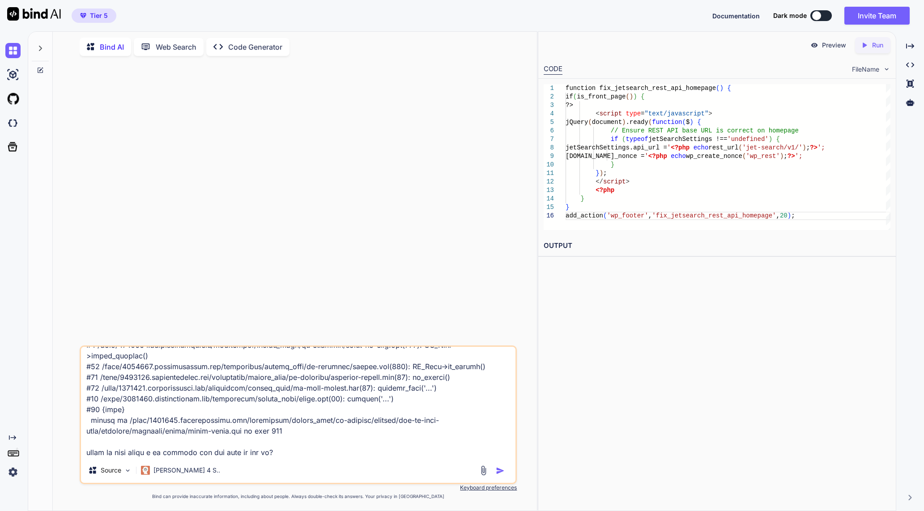
drag, startPoint x: 264, startPoint y: 237, endPoint x: 413, endPoint y: 389, distance: 213.1
click at [265, 239] on div at bounding box center [299, 204] width 436 height 282
click at [501, 470] on img "button" at bounding box center [500, 470] width 9 height 9
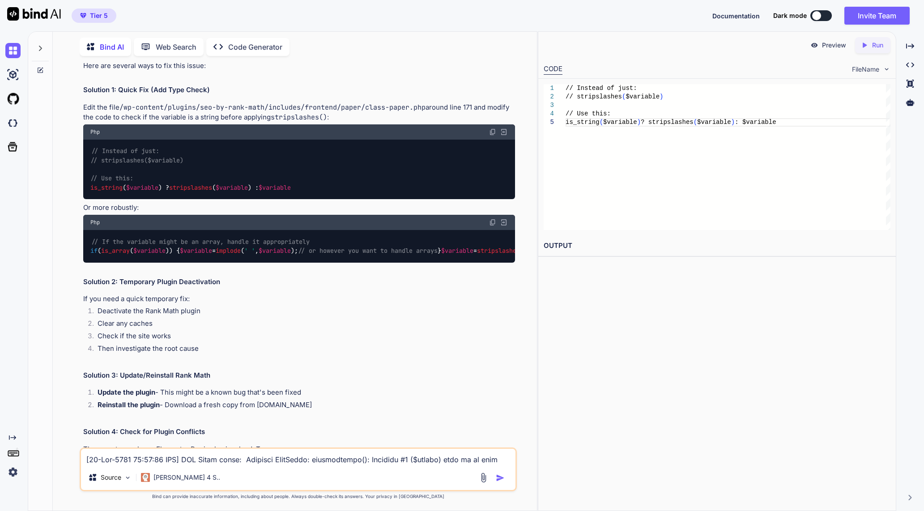
scroll to position [226, 0]
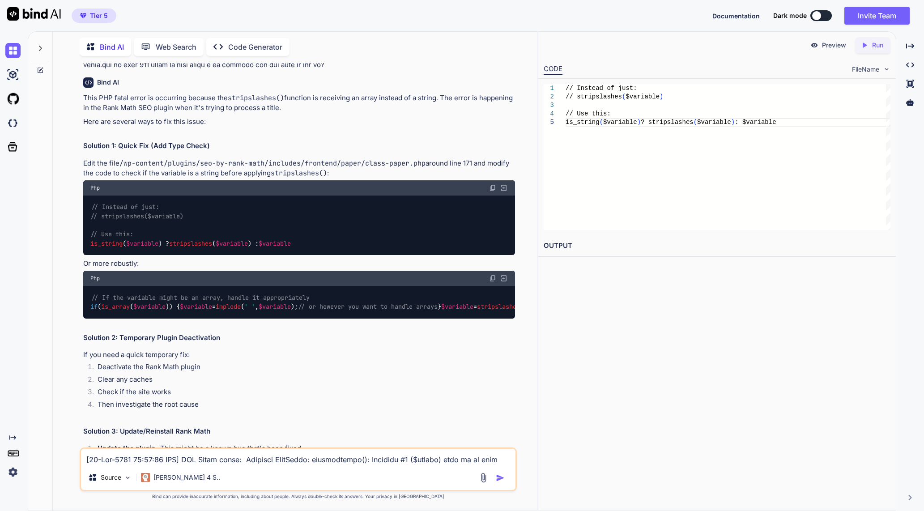
click at [274, 113] on p "This PHP fatal error is occurring because the stripslashes() function is receiv…" at bounding box center [299, 103] width 432 height 20
click at [279, 462] on textarea at bounding box center [298, 457] width 435 height 16
paste textarea "<?php /** * The Paper Class * * @since 1.0.22 * @package RankMath * @subpackage…"
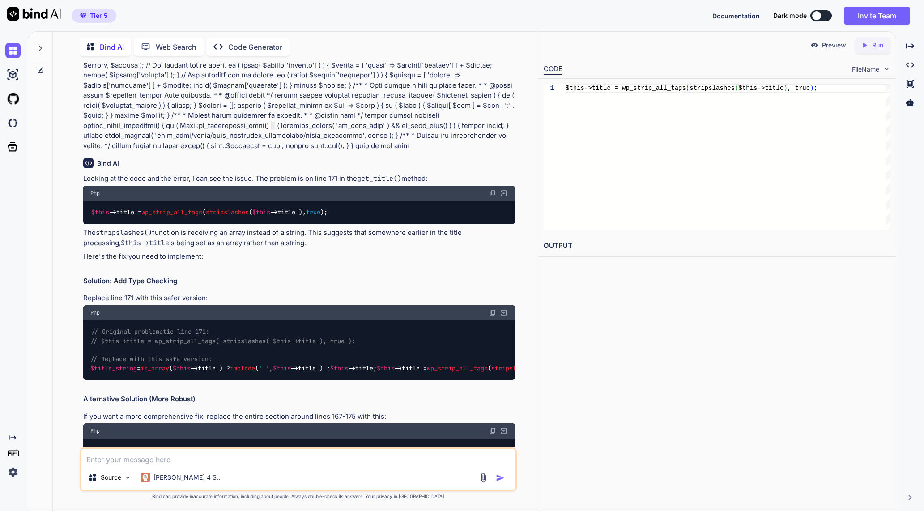
scroll to position [1956, 0]
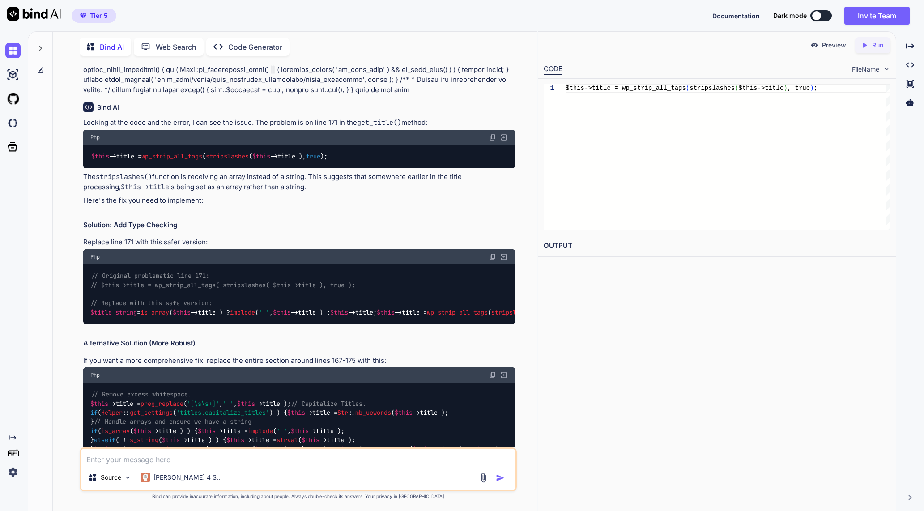
drag, startPoint x: 374, startPoint y: 347, endPoint x: 64, endPoint y: 338, distance: 309.9
click at [64, 338] on div "You Bind AI This PHP fatal error is occurring because the stripslashes() functi…" at bounding box center [298, 287] width 477 height 448
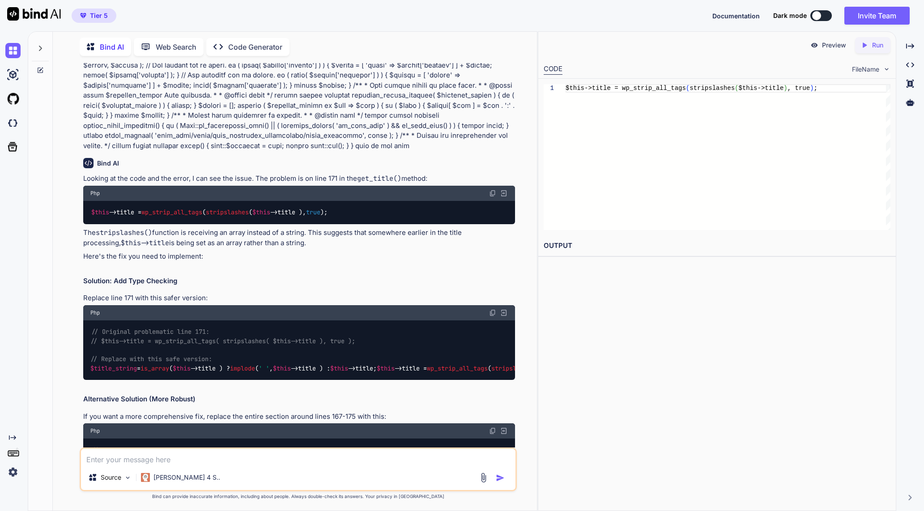
scroll to position [2012, 0]
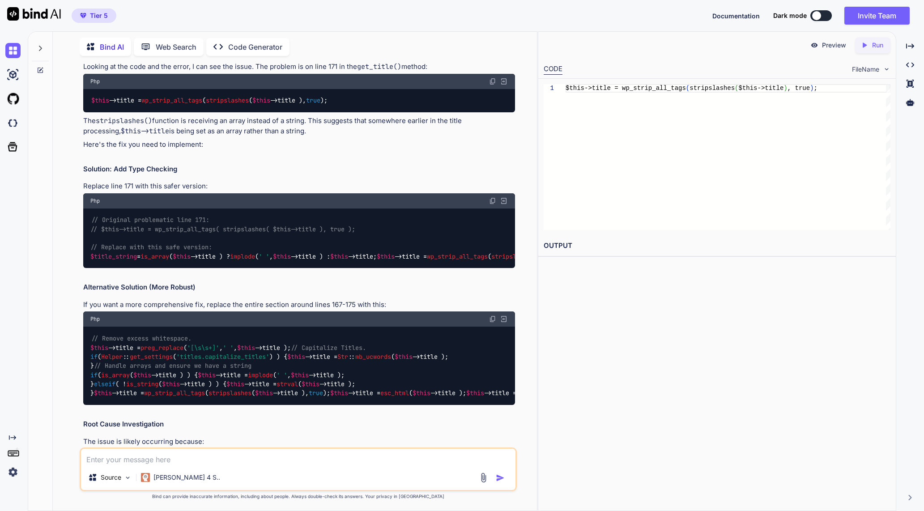
copy code "$title_string = is_array ( $this ->title ) ? implode ( ' ' , $this ->title ) : …"
click at [195, 459] on textarea at bounding box center [298, 457] width 435 height 16
paste textarea "[[DATE] 13:43:53 UTC] PHP Warning: Array to string conversion in /home/[DOMAIN_…"
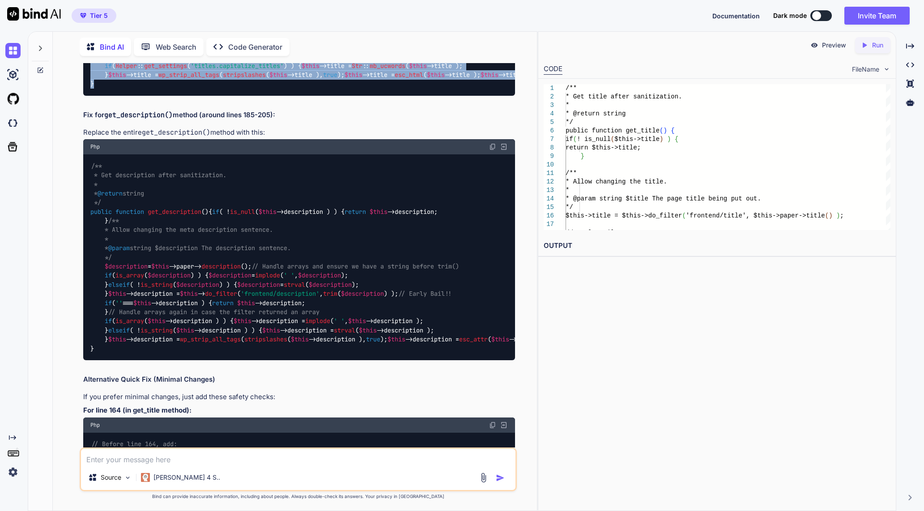
scroll to position [3106, 0]
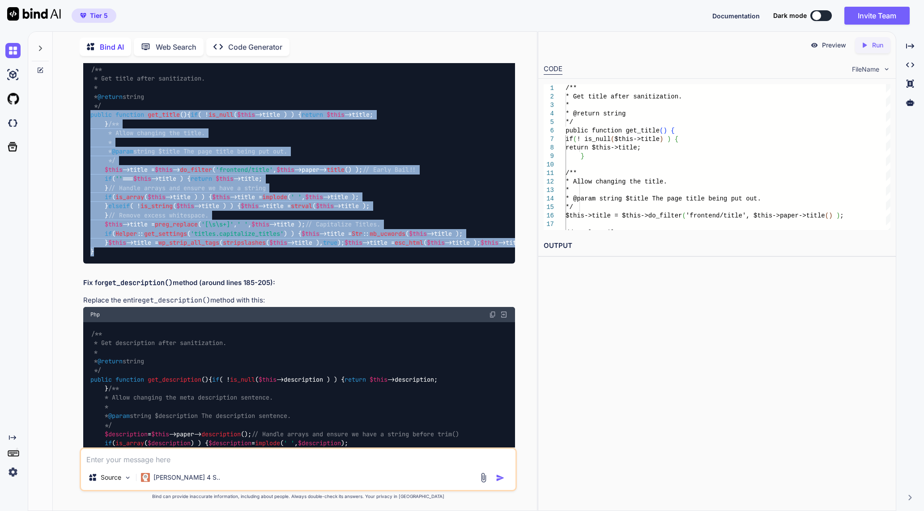
drag, startPoint x: 102, startPoint y: 392, endPoint x: 77, endPoint y: 274, distance: 121.3
click at [77, 274] on div "You Bind AI This PHP fatal error is occurring because the stripslashes() functi…" at bounding box center [298, 287] width 477 height 448
copy code "public function get_title ( ) { if ( ! is_null ( $this ->title ) ) { return $th…"
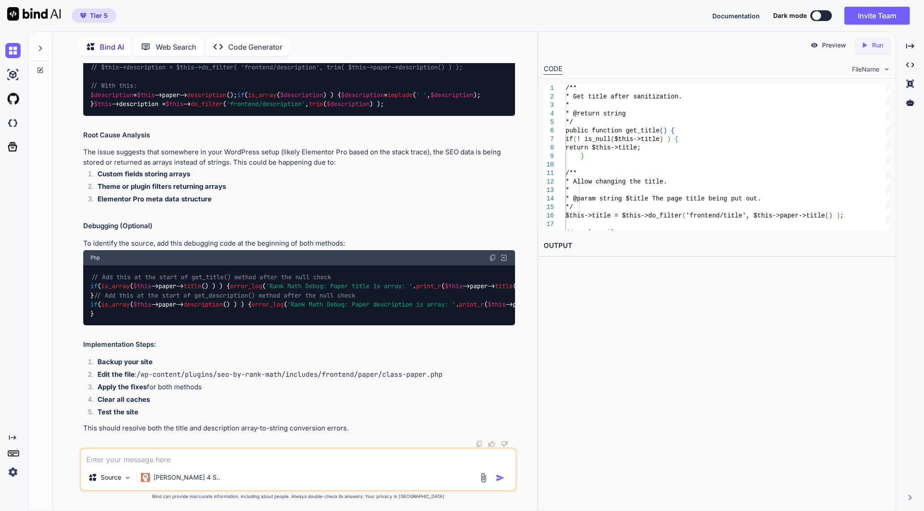
scroll to position [4369, 0]
click at [189, 459] on textarea at bounding box center [298, 457] width 435 height 16
paste textarea "<?php /** * The Paper Class * * @since 1.0.22 * @package RankMath * @subpackage…"
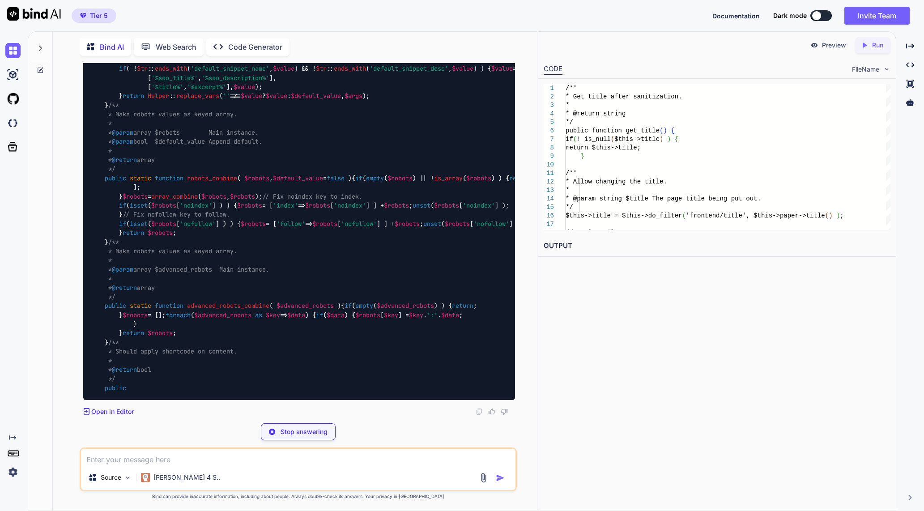
scroll to position [10621, 0]
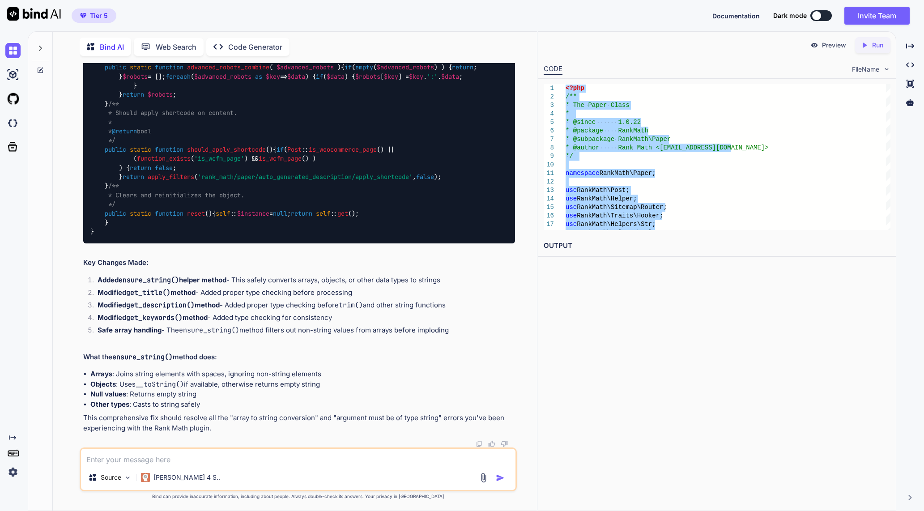
scroll to position [8607, 0]
click at [35, 41] on div at bounding box center [40, 45] width 17 height 31
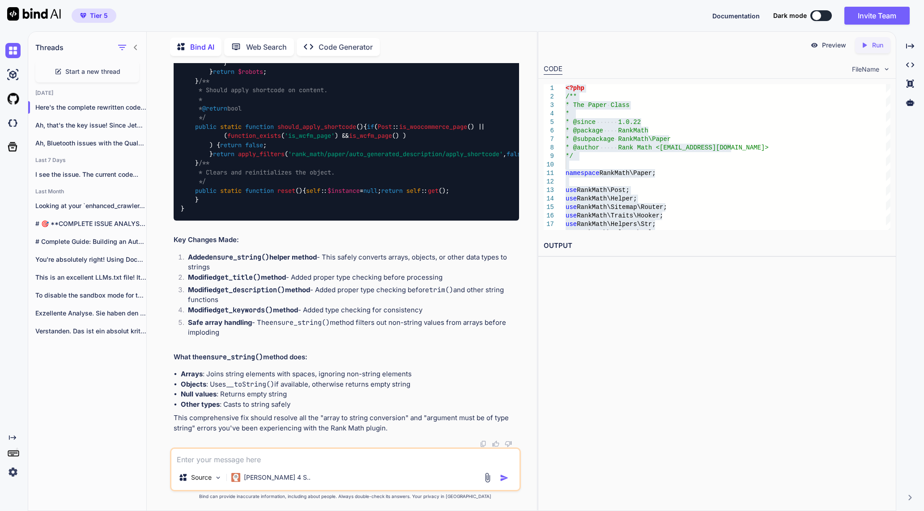
scroll to position [9314, 0]
click at [88, 116] on div "Ah, that's the key issue! Since JetSearc..." at bounding box center [87, 125] width 118 height 18
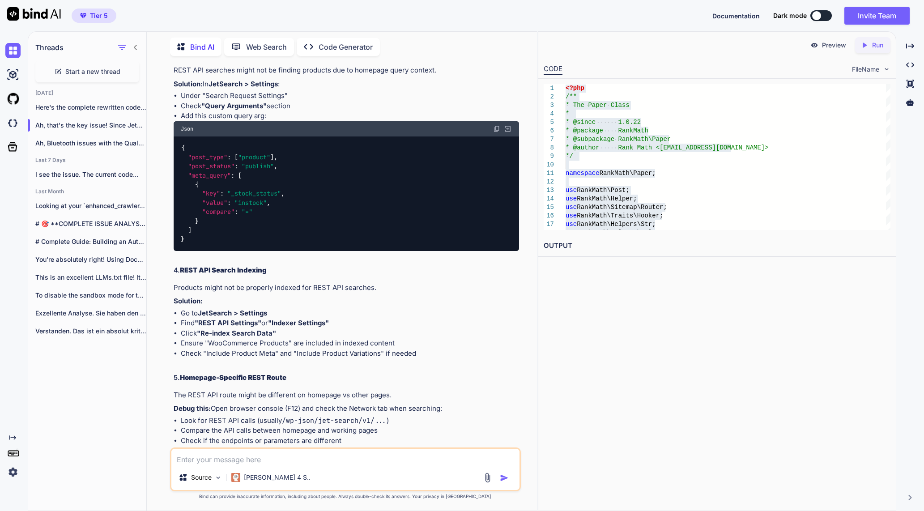
scroll to position [2438, 0]
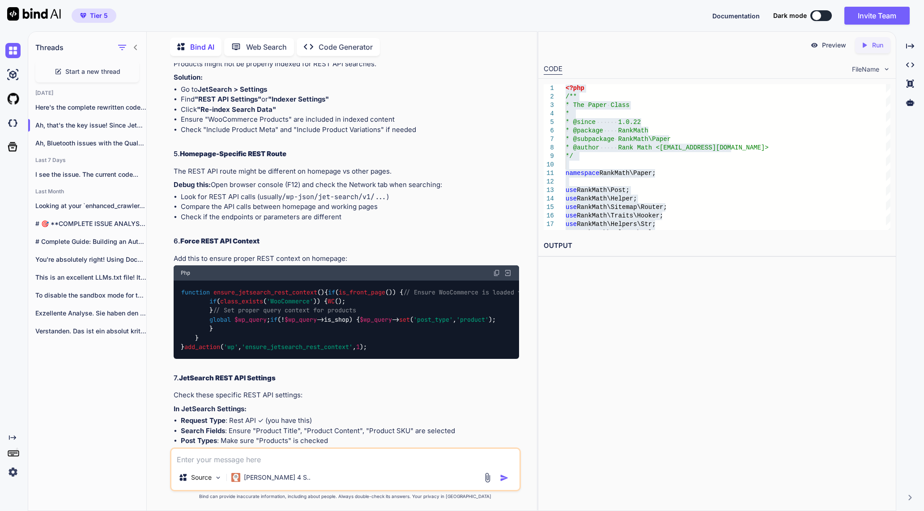
drag, startPoint x: 203, startPoint y: 313, endPoint x: 176, endPoint y: 215, distance: 101.1
copy code "{ "post_type" : [ "product" ] , "post_status" : "publish" , "meta_query" : [ { …"
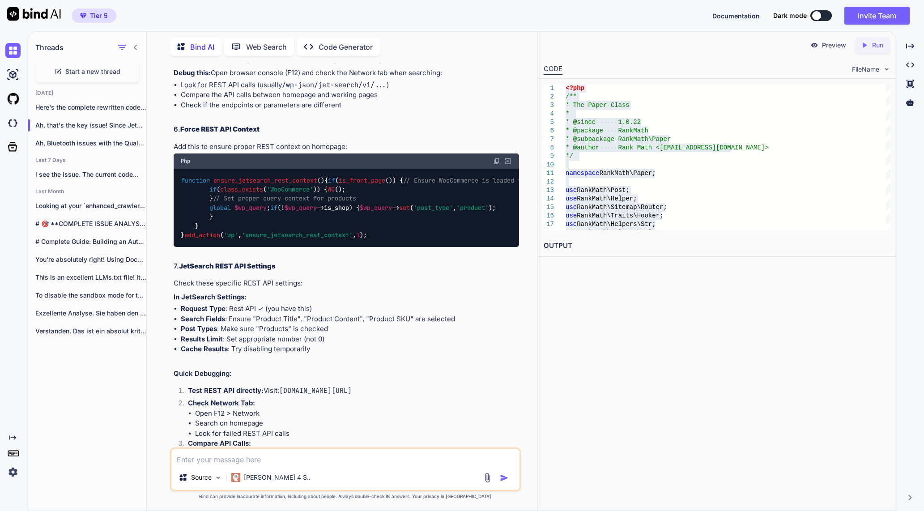
scroll to position [2494, 0]
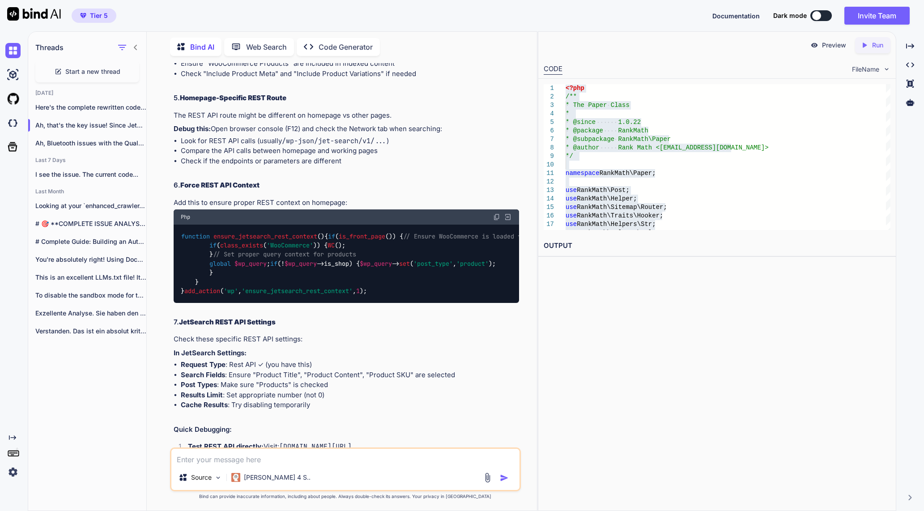
click at [294, 456] on textarea at bounding box center [345, 457] width 348 height 16
paste textarea "Ajax Search Widgets Default Query Settings Please note! Settings set here will …"
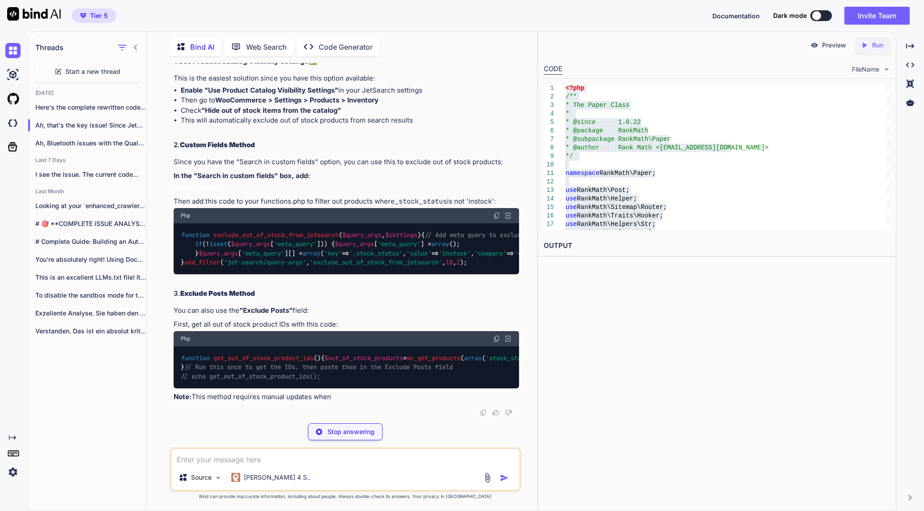
scroll to position [3619, 0]
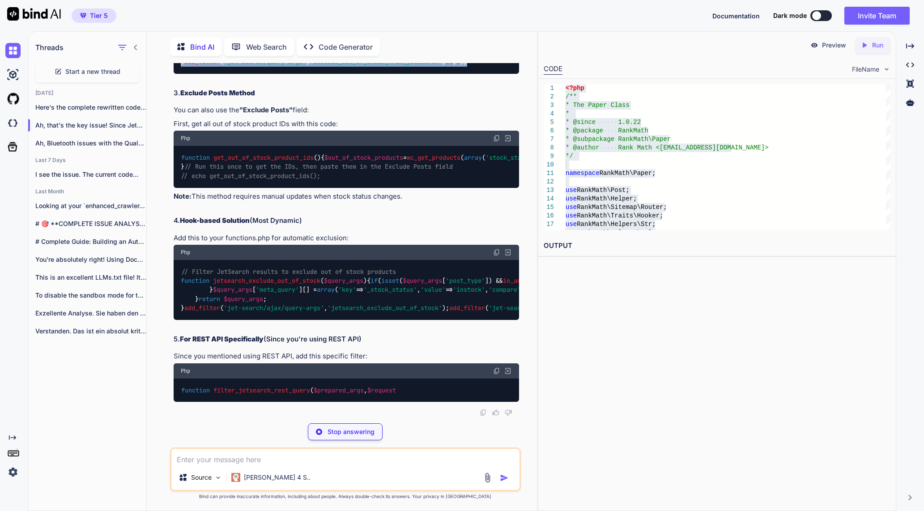
drag, startPoint x: 502, startPoint y: 337, endPoint x: 177, endPoint y: 207, distance: 350.4
click at [177, 74] on div "function exclude_out_of_stock_from_jetsearch ( $query_args , $settings ) { // A…" at bounding box center [347, 48] width 346 height 51
copy code "function exclude_out_of_stock_from_jetsearch ( $query_args , $settings ) { // A…"
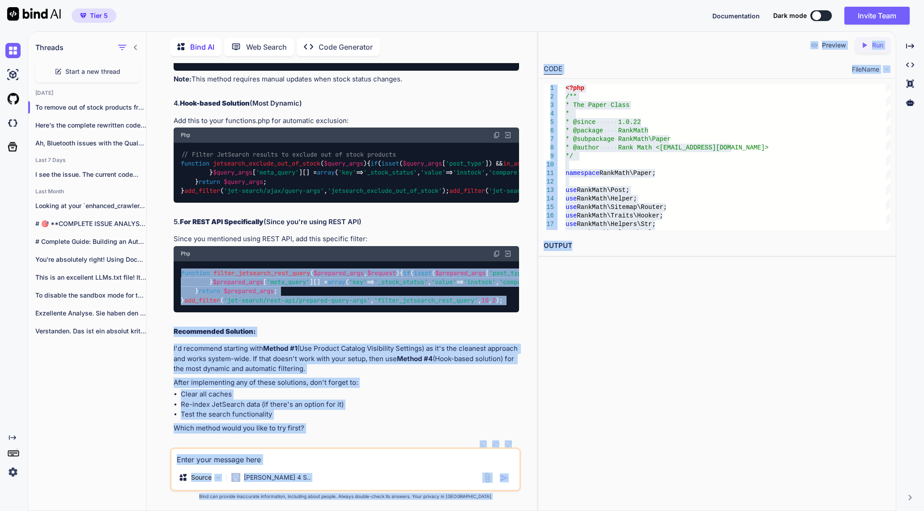
scroll to position [0, 48]
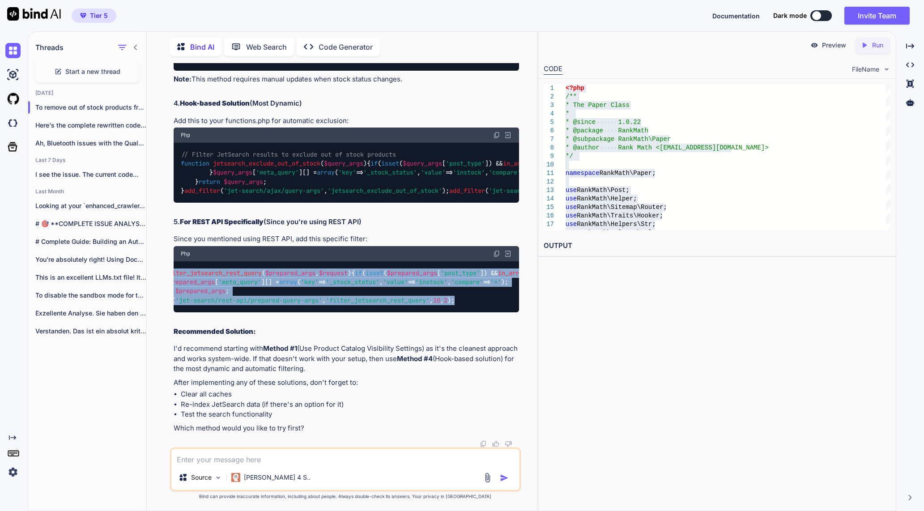
drag, startPoint x: 175, startPoint y: 148, endPoint x: 481, endPoint y: 290, distance: 337.7
click at [481, 290] on div "function filter_jetsearch_rest_query ( $prepared_args , $request ) { if ( isset…" at bounding box center [347, 286] width 346 height 51
drag, startPoint x: 481, startPoint y: 290, endPoint x: 495, endPoint y: 137, distance: 154.1
click at [495, 250] on img at bounding box center [496, 253] width 7 height 7
click at [496, 250] on img at bounding box center [496, 253] width 7 height 7
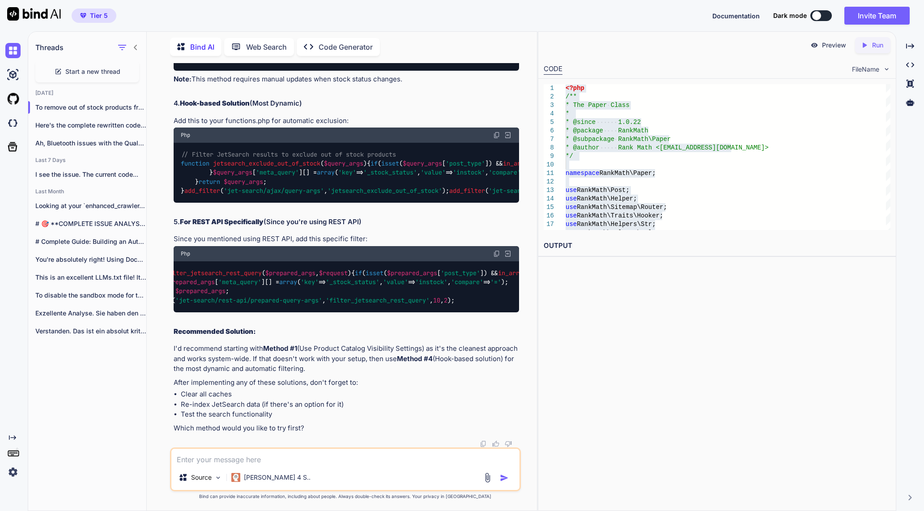
click at [349, 459] on textarea at bounding box center [345, 457] width 348 height 16
click at [230, 463] on textarea "i tried method one, didnt work, tried method 4" at bounding box center [345, 457] width 348 height 16
click at [383, 462] on textarea "i tried method two, didnt work, tried method 4" at bounding box center [345, 457] width 348 height 16
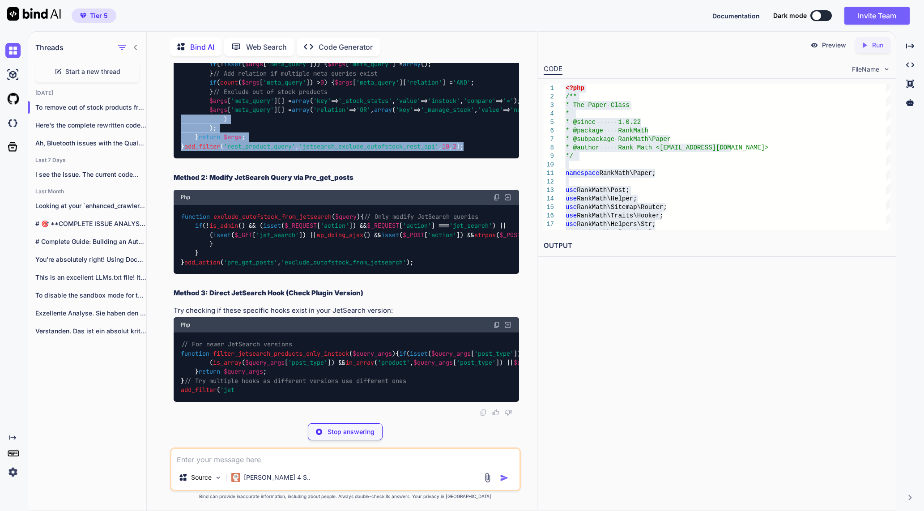
scroll to position [4839, 0]
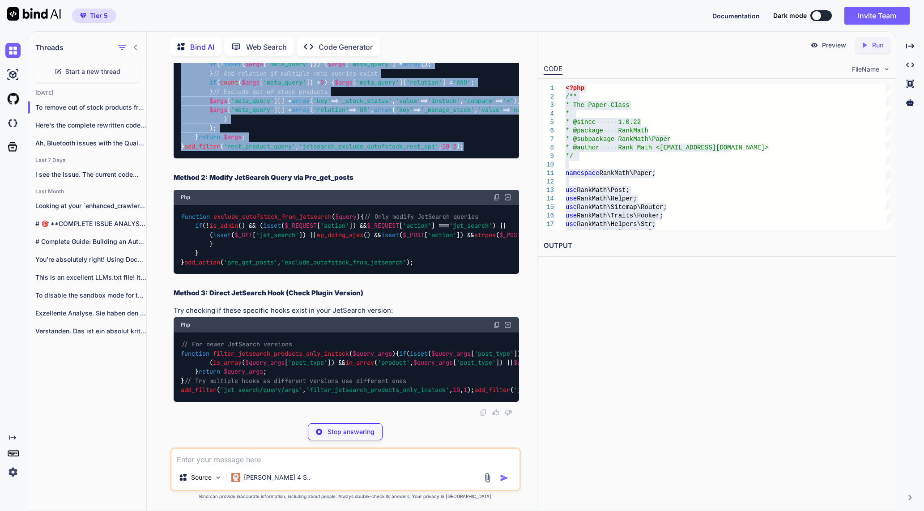
drag, startPoint x: 487, startPoint y: 258, endPoint x: 180, endPoint y: 121, distance: 336.5
click at [180, 121] on div "// Filter for JetSearch REST API requests function jetsearch_exclude_outofstock…" at bounding box center [347, 92] width 346 height 133
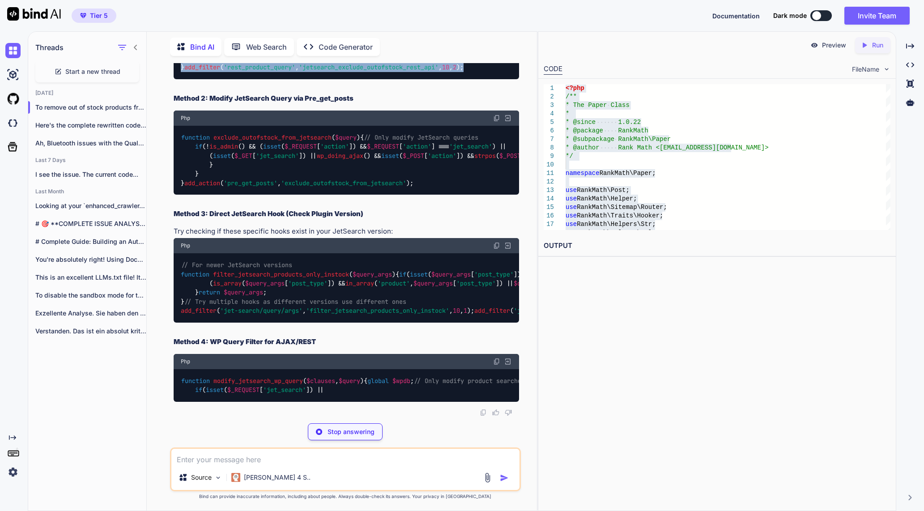
click at [177, 79] on div "// Filter for JetSearch REST API requests function jetsearch_exclude_outofstock…" at bounding box center [347, 12] width 346 height 133
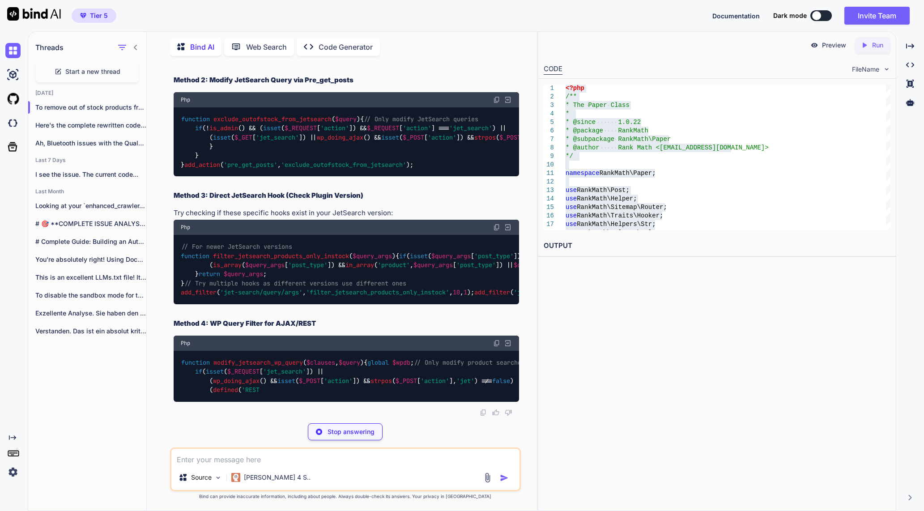
copy code "// Filter for JetSearch REST API requests function jetsearch_exclude_outofstock…"
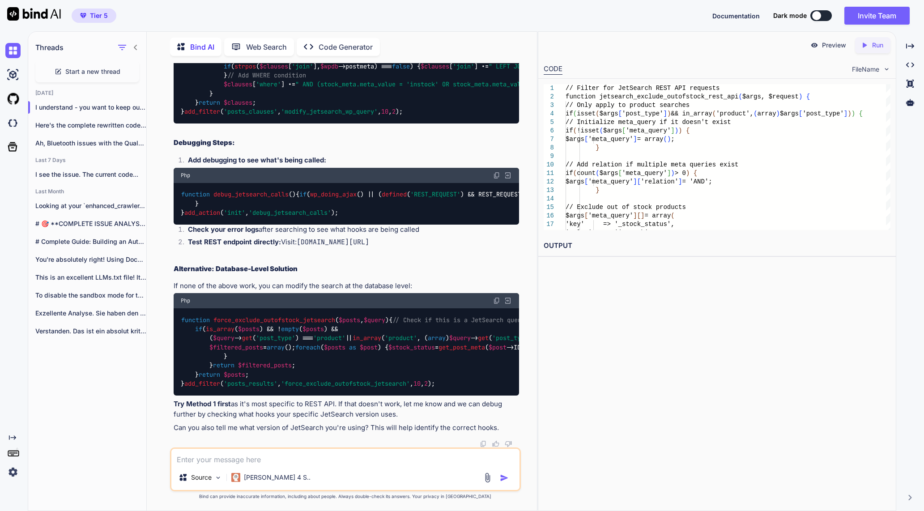
scroll to position [4665, 0]
drag, startPoint x: 441, startPoint y: 383, endPoint x: 154, endPoint y: 223, distance: 328.7
click at [154, 223] on div "You on the homepage i did add the search widget of jetsearch. but it is giving …" at bounding box center [345, 287] width 383 height 448
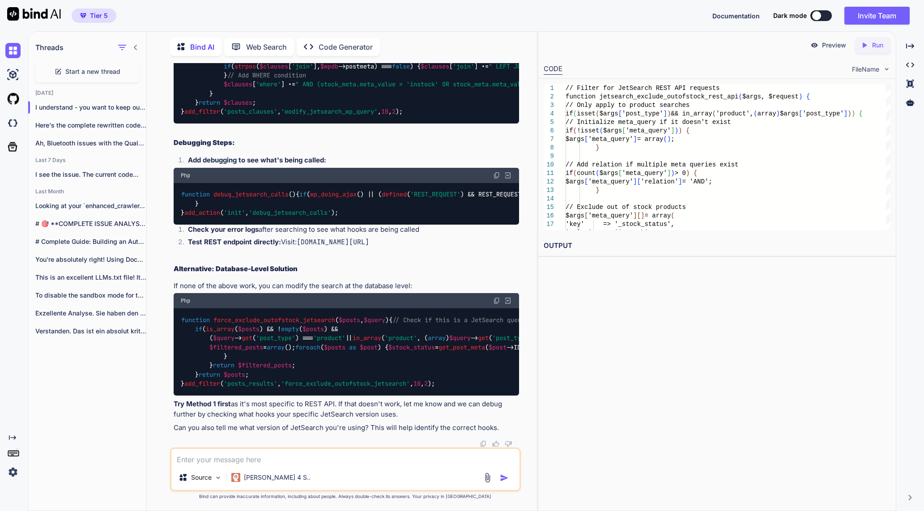
copy code "function exclude_outofstock_from_jetsearch ( $query ) { // Only modify JetSearc…"
drag, startPoint x: 181, startPoint y: 148, endPoint x: 518, endPoint y: 356, distance: 395.4
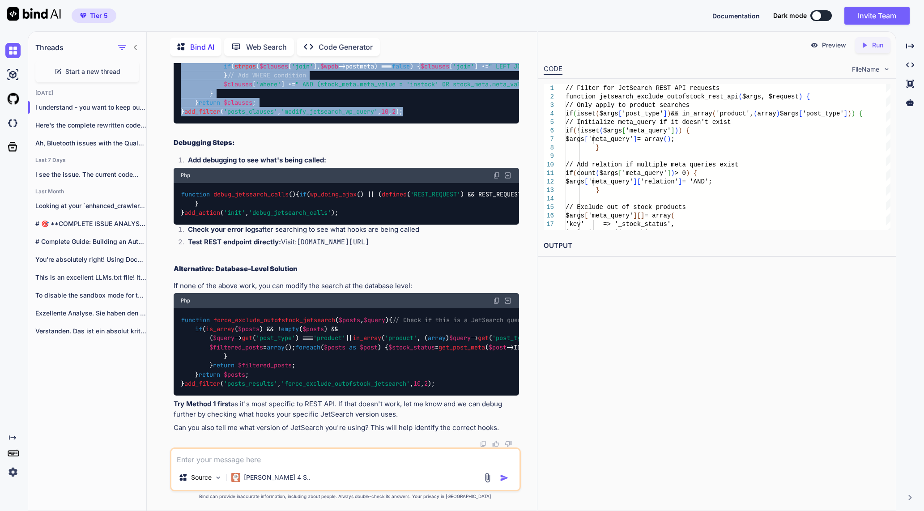
drag, startPoint x: 181, startPoint y: 206, endPoint x: 478, endPoint y: 401, distance: 354.7
click at [478, 124] on div "function modify_jetsearch_wp_query ( $clauses , $query ) { global $wpdb ; // On…" at bounding box center [347, 71] width 346 height 106
copy code "function modify_jetsearch_wp_query ( $clauses , $query ) { global $wpdb ; // On…"
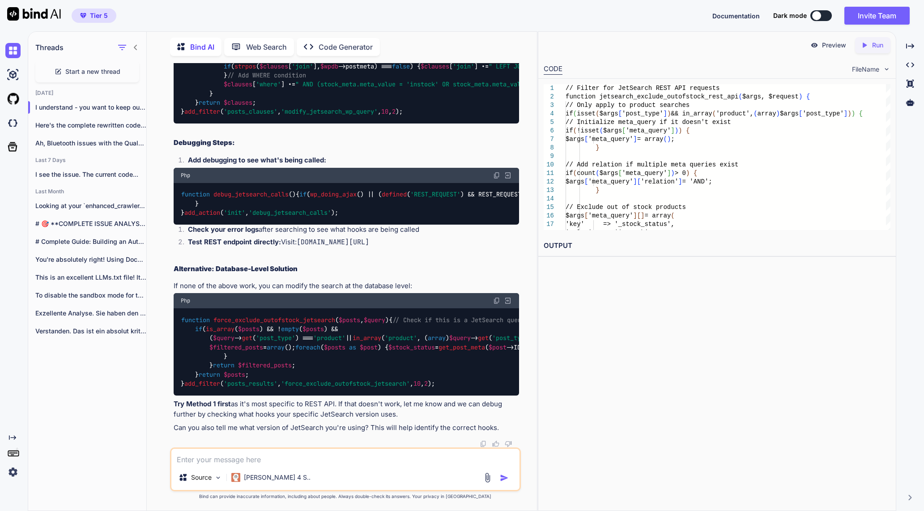
click at [286, 454] on textarea at bounding box center [345, 457] width 348 height 16
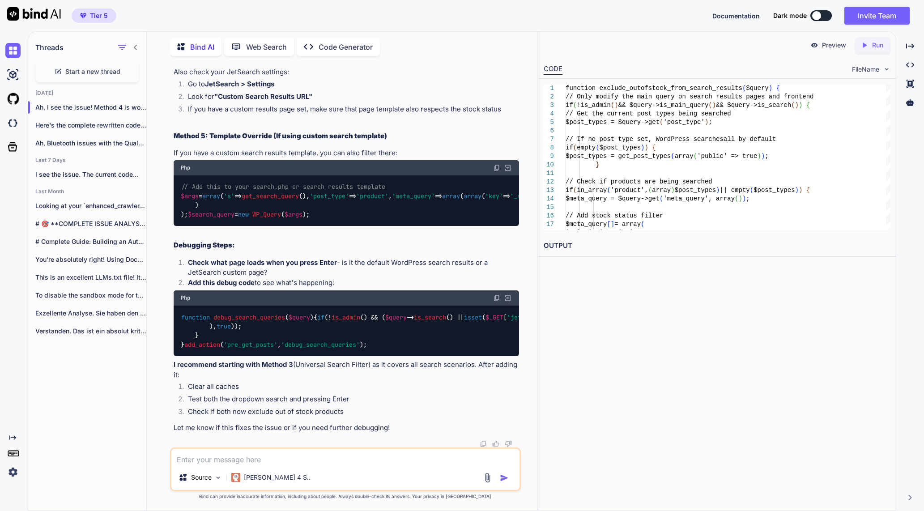
scroll to position [8028, 0]
drag, startPoint x: 263, startPoint y: 455, endPoint x: 239, endPoint y: 372, distance: 86.2
click at [263, 455] on textarea at bounding box center [345, 457] width 348 height 16
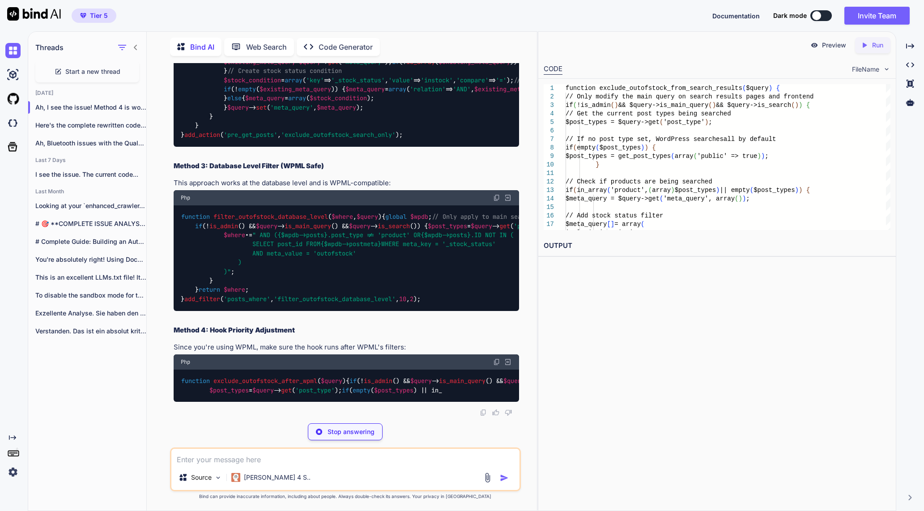
scroll to position [8403, 0]
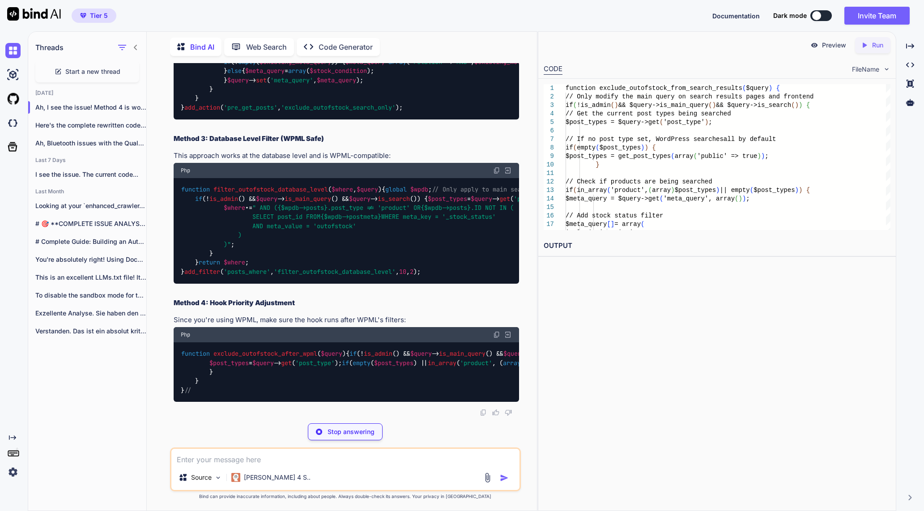
drag, startPoint x: 458, startPoint y: 291, endPoint x: 183, endPoint y: 222, distance: 283.0
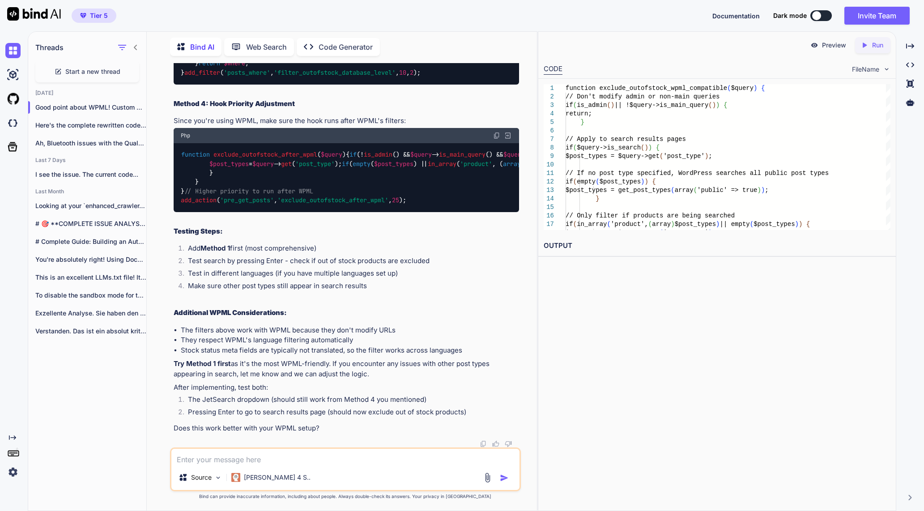
scroll to position [9817, 0]
click at [261, 466] on div "Source Claude 4 S.." at bounding box center [345, 470] width 351 height 44
click at [266, 458] on textarea at bounding box center [345, 457] width 348 height 16
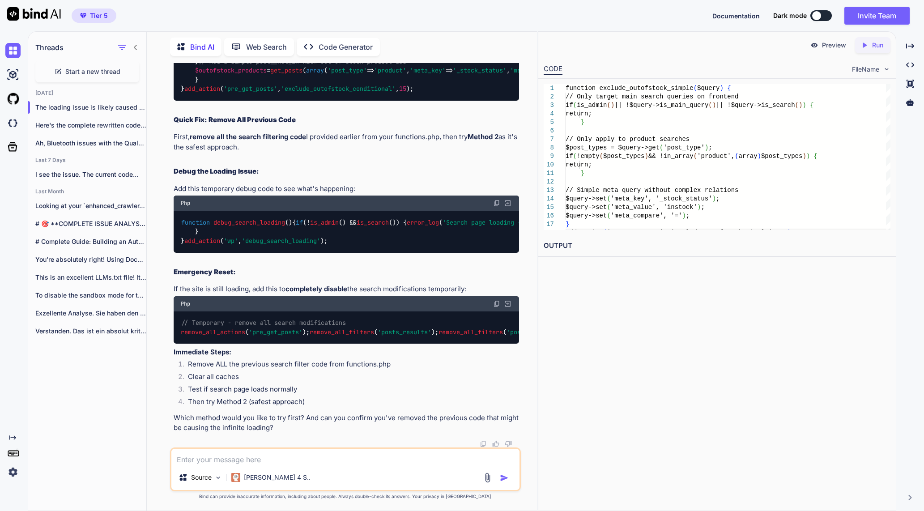
scroll to position [10191, 0]
drag, startPoint x: 430, startPoint y: 372, endPoint x: 182, endPoint y: 213, distance: 294.7
copy code "function exclude_outofstock_simple ( $query ) { // Only target main search quer…"
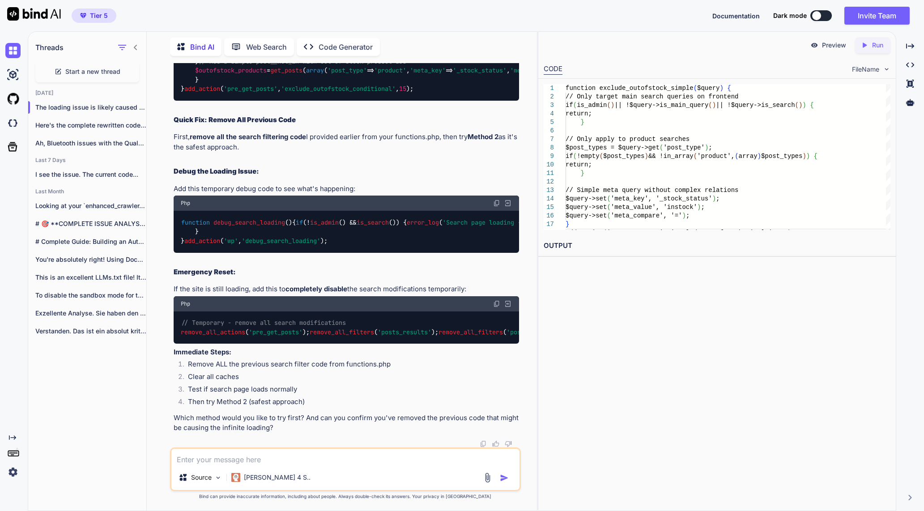
drag, startPoint x: 433, startPoint y: 367, endPoint x: 181, endPoint y: 99, distance: 367.7
click at [181, 99] on div "function exclude_outofstock_conditional ( $query ) { // Multiple safety checks …" at bounding box center [347, 48] width 346 height 106
click at [316, 453] on textarea at bounding box center [345, 457] width 348 height 16
